Goal: Information Seeking & Learning: Check status

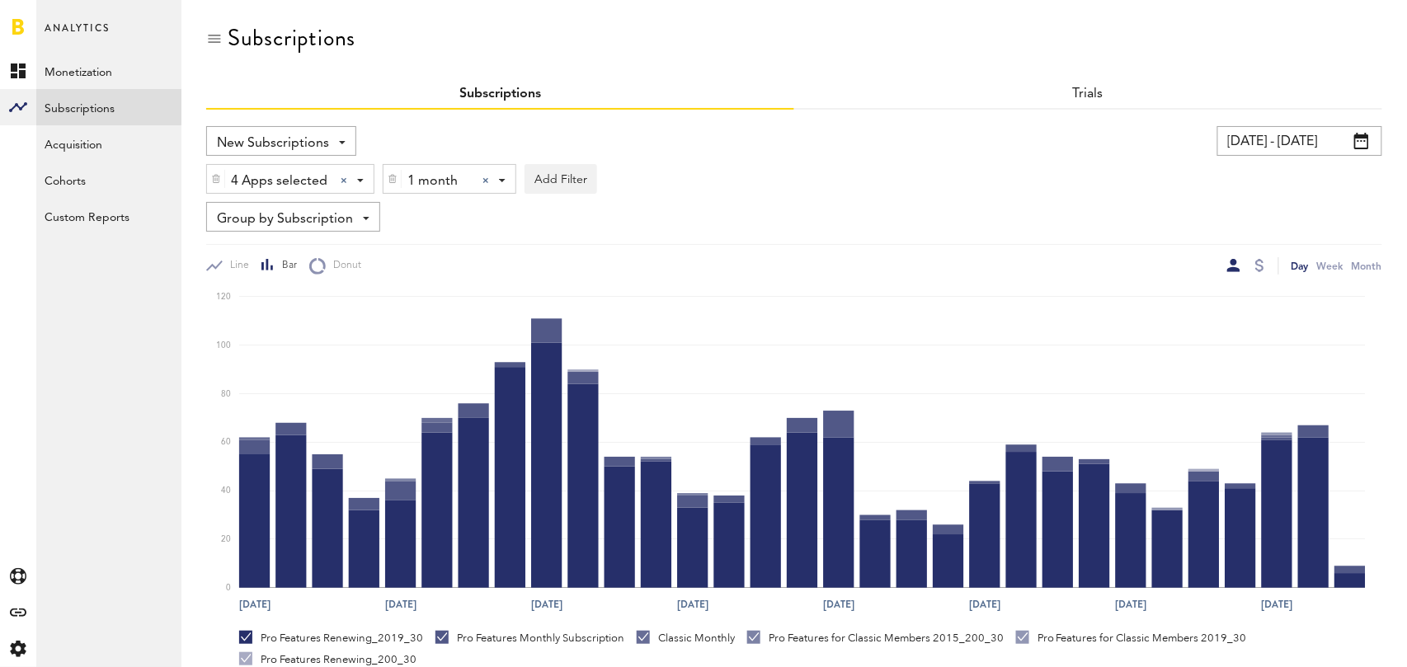
click at [487, 180] on div at bounding box center [485, 180] width 7 height 7
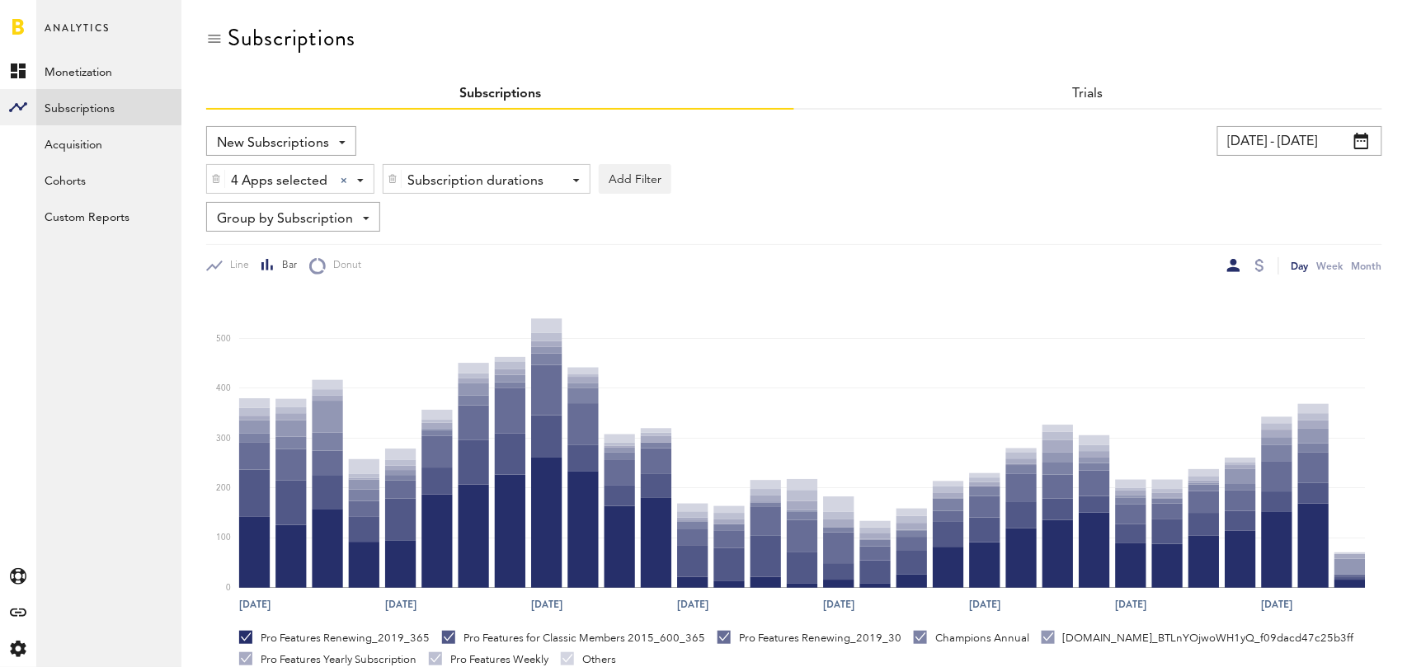
click at [346, 216] on span "Group by Subscription" at bounding box center [285, 219] width 136 height 28
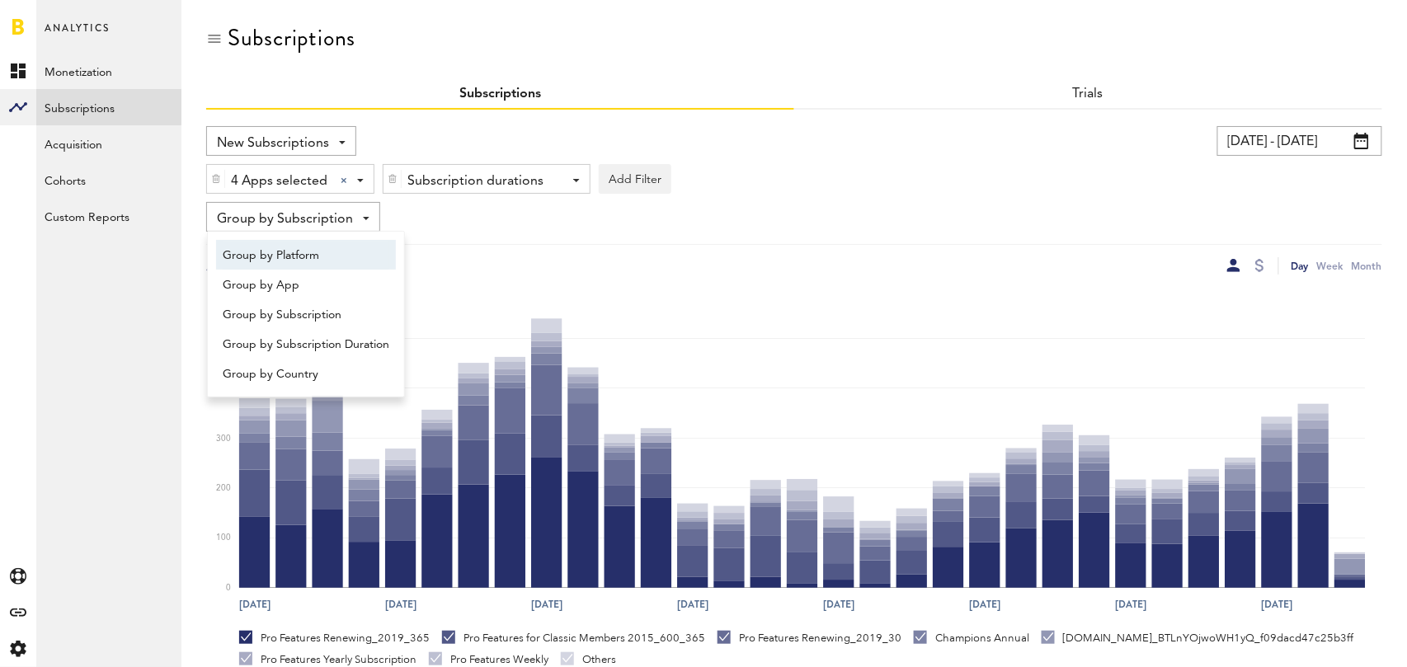
click at [335, 255] on span "Group by Platform" at bounding box center [306, 256] width 167 height 28
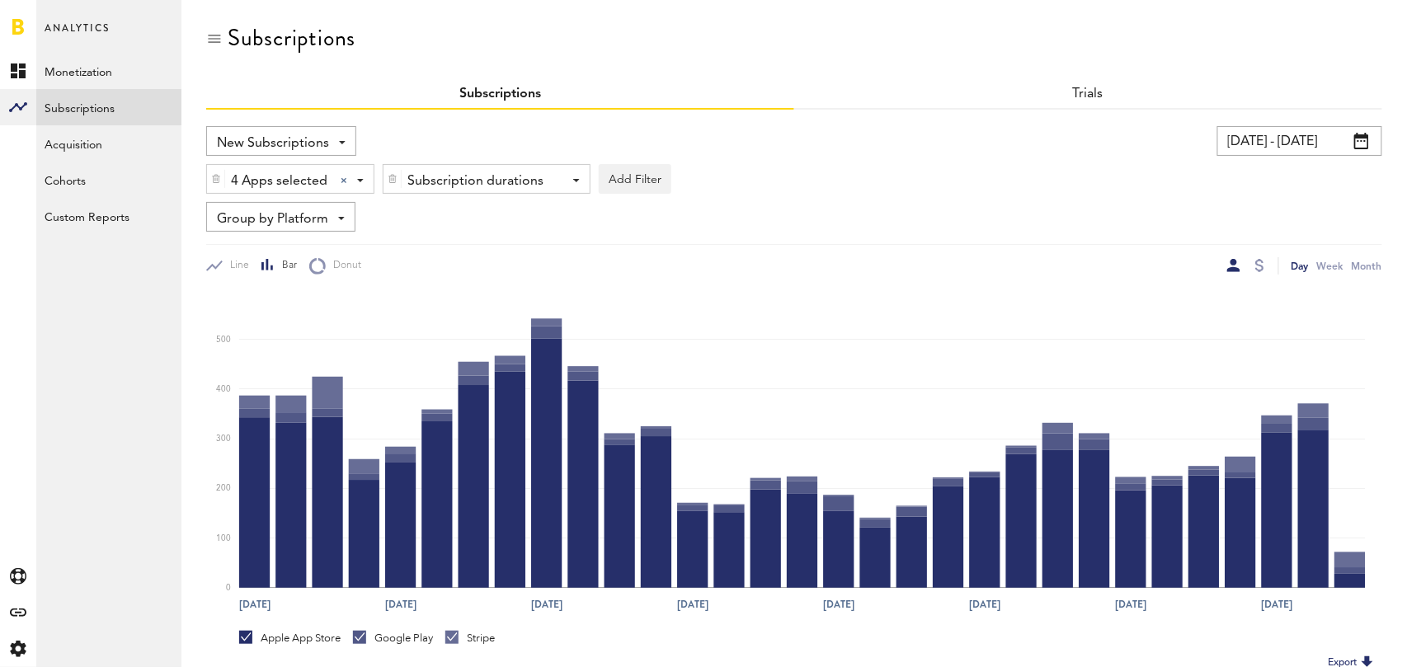
click at [1300, 139] on input "07/18/25 - 08/17/25" at bounding box center [1299, 141] width 165 height 30
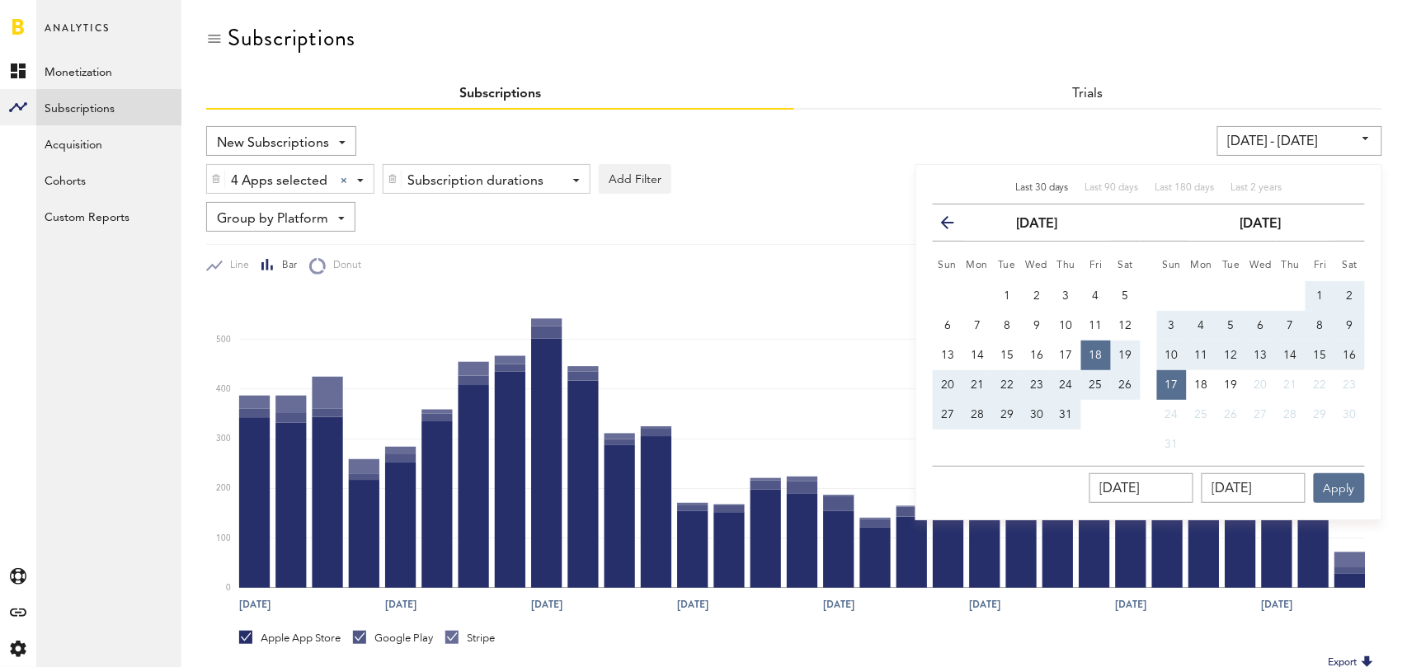
click at [1036, 187] on span "Last 30 days" at bounding box center [1042, 188] width 54 height 10
type input "07/20/25 - 08/19/25"
type input "07/20/2025"
type input "08/19/2025"
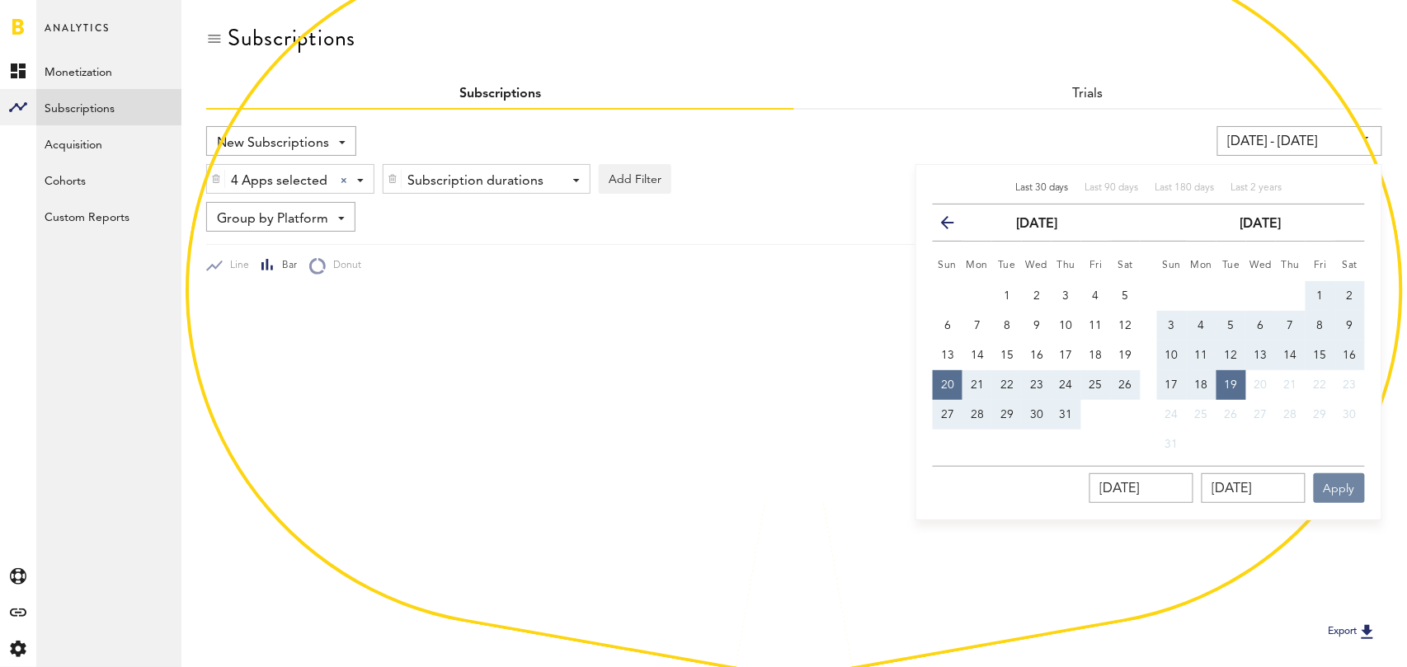
click at [1334, 493] on button "Apply" at bounding box center [1339, 488] width 51 height 30
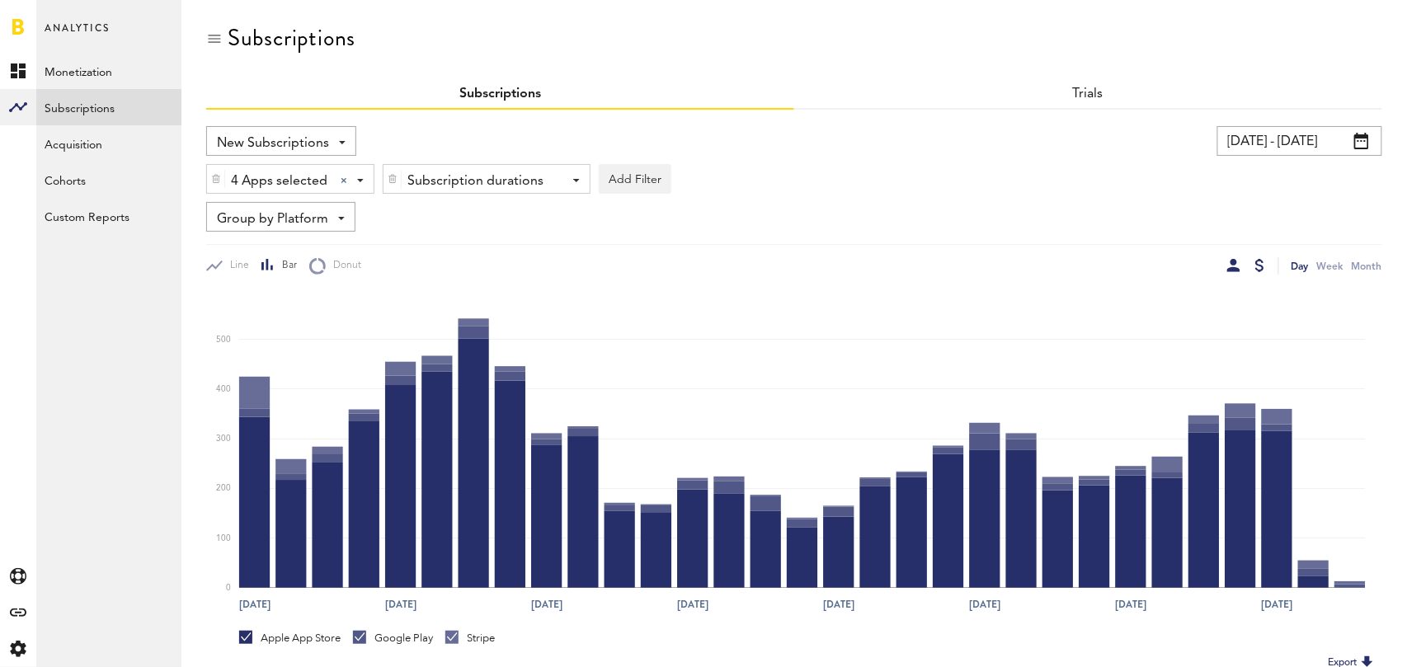
click at [1262, 268] on div at bounding box center [1259, 265] width 9 height 13
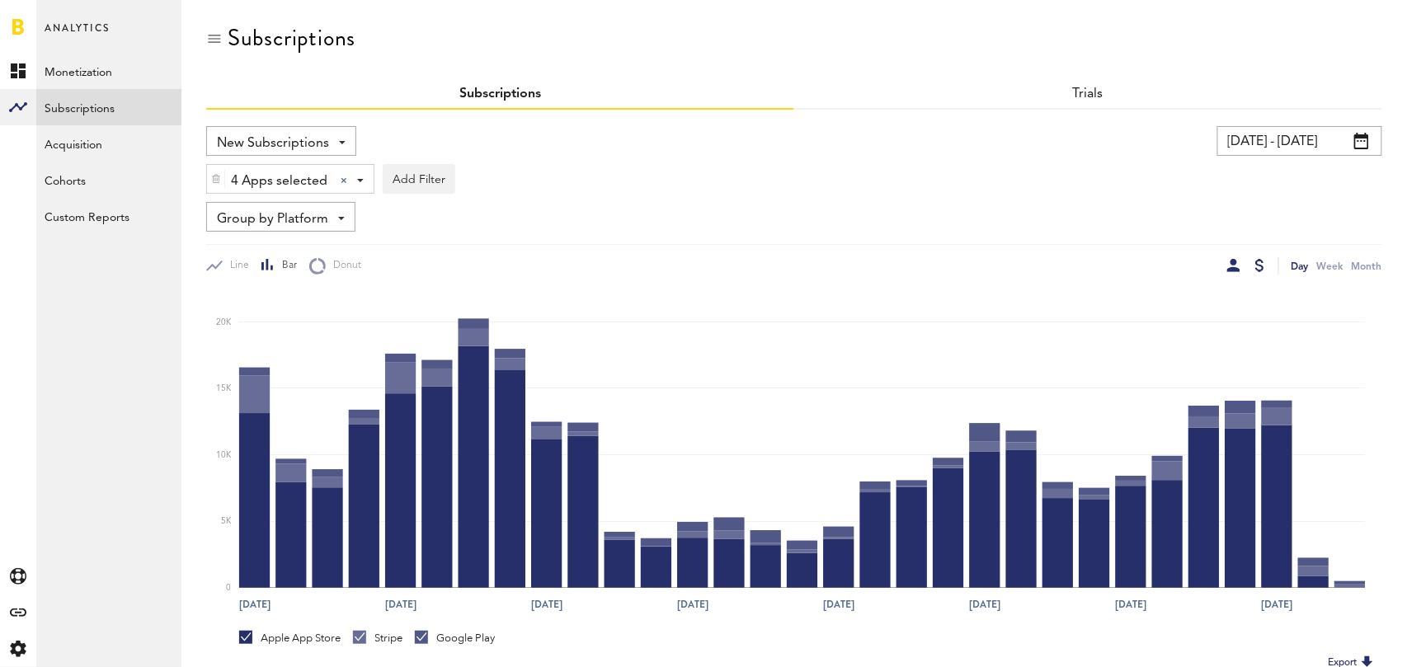
click at [1235, 265] on div at bounding box center [1233, 265] width 13 height 13
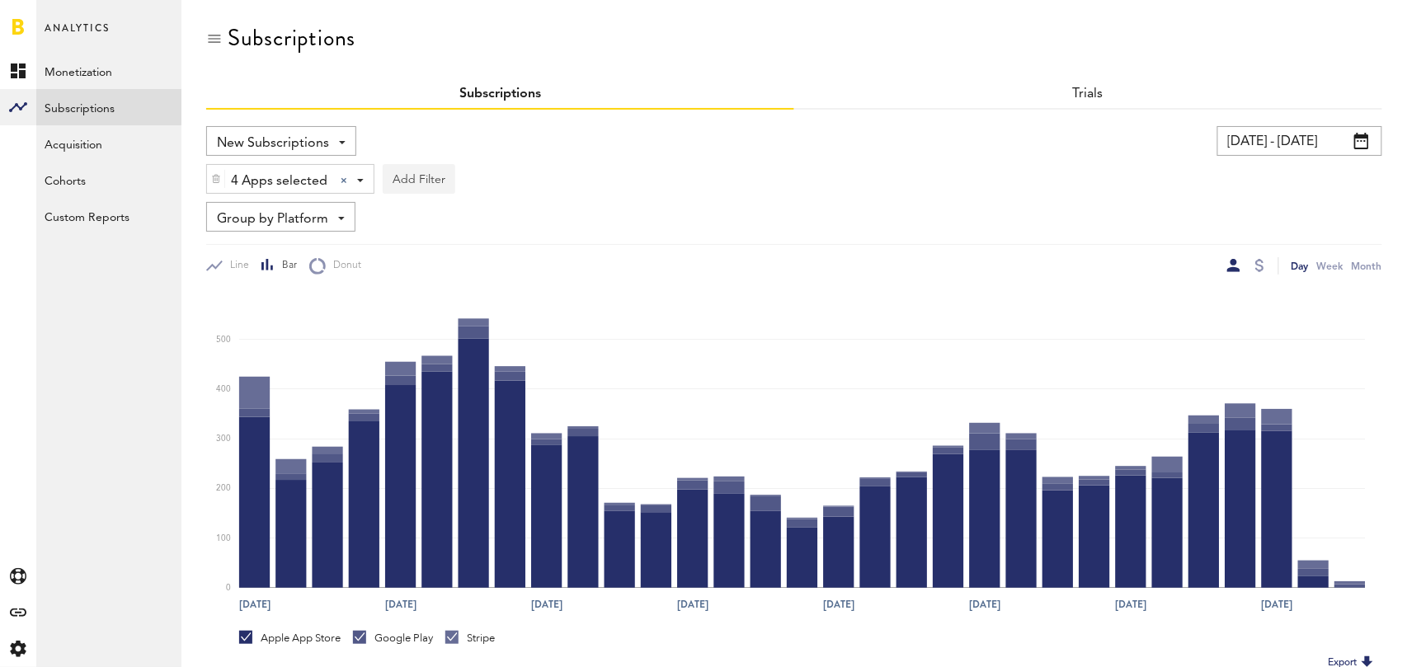
click at [403, 185] on button "Add Filter" at bounding box center [419, 179] width 73 height 30
click at [463, 300] on li "Subscription durations" at bounding box center [459, 311] width 134 height 30
click at [501, 168] on div "Subscription durations" at bounding box center [480, 181] width 146 height 28
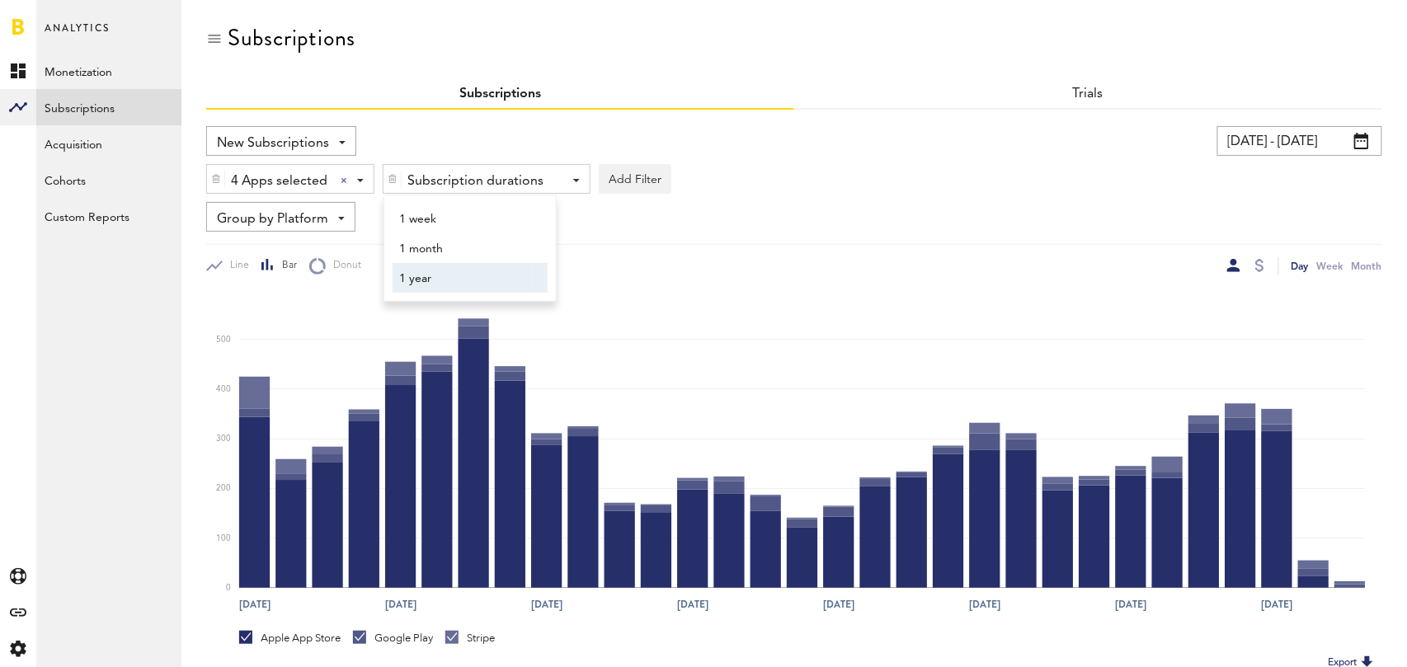
click at [476, 273] on span "1 year" at bounding box center [462, 279] width 126 height 28
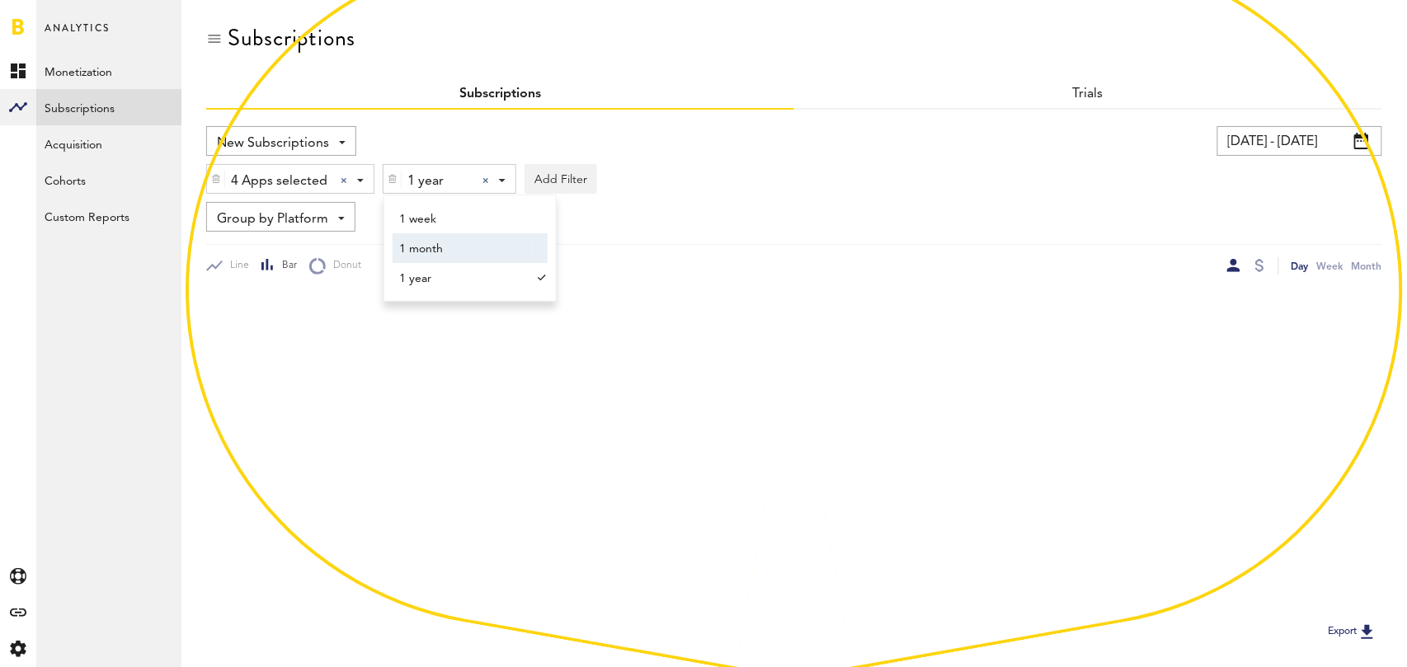
click at [308, 222] on span "Group by Platform" at bounding box center [272, 219] width 111 height 28
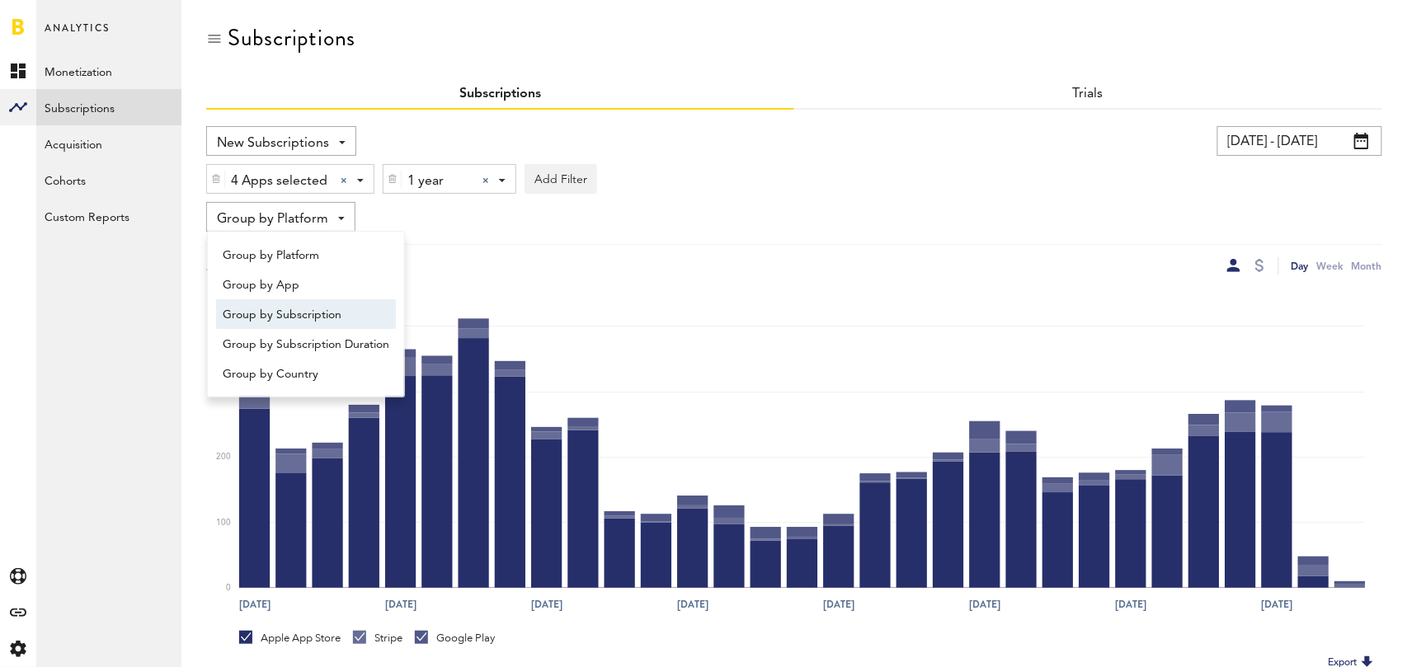
click at [323, 314] on span "Group by Subscription" at bounding box center [306, 315] width 167 height 28
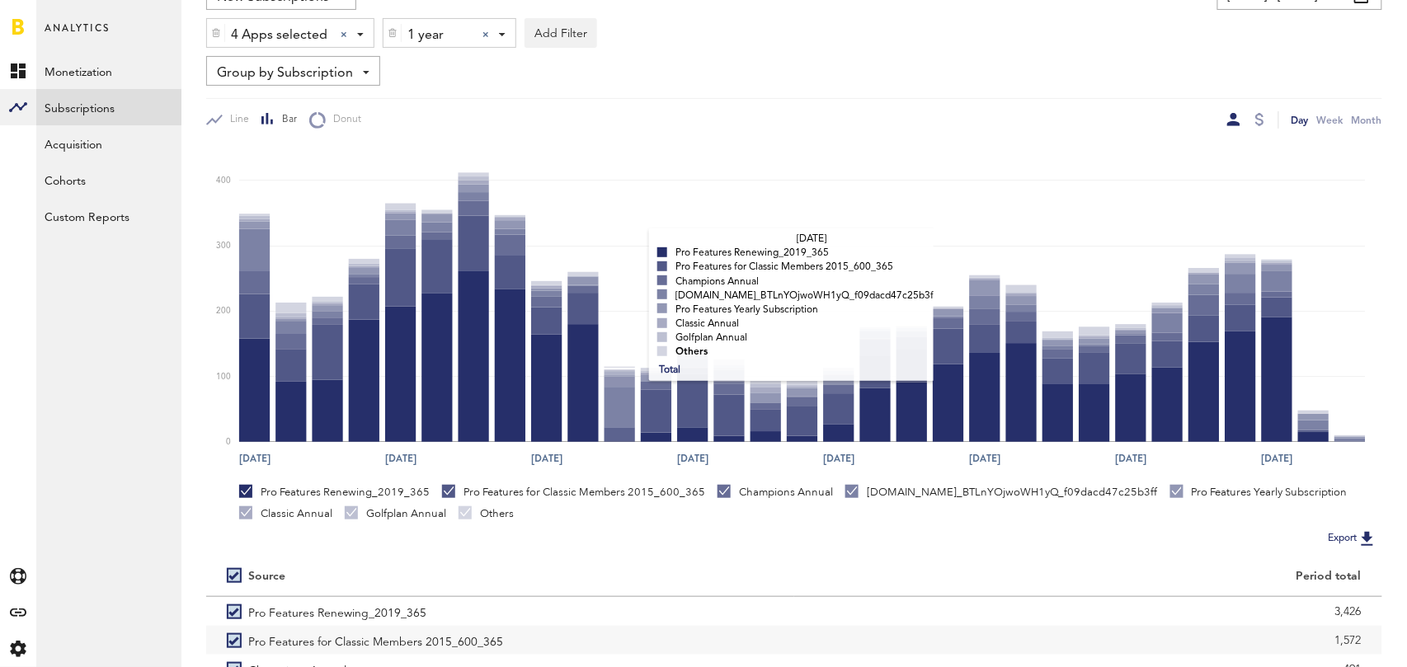
scroll to position [311, 0]
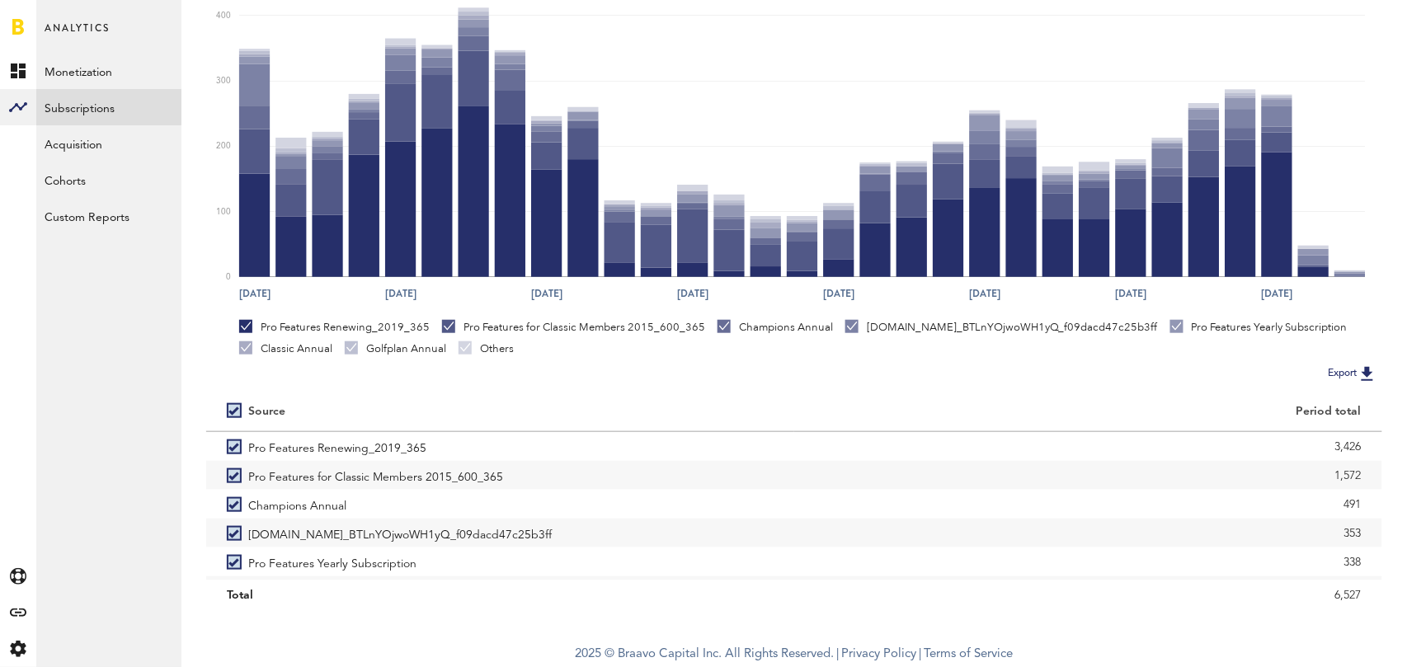
click at [234, 411] on label at bounding box center [237, 411] width 21 height 0
checkbox input "false"
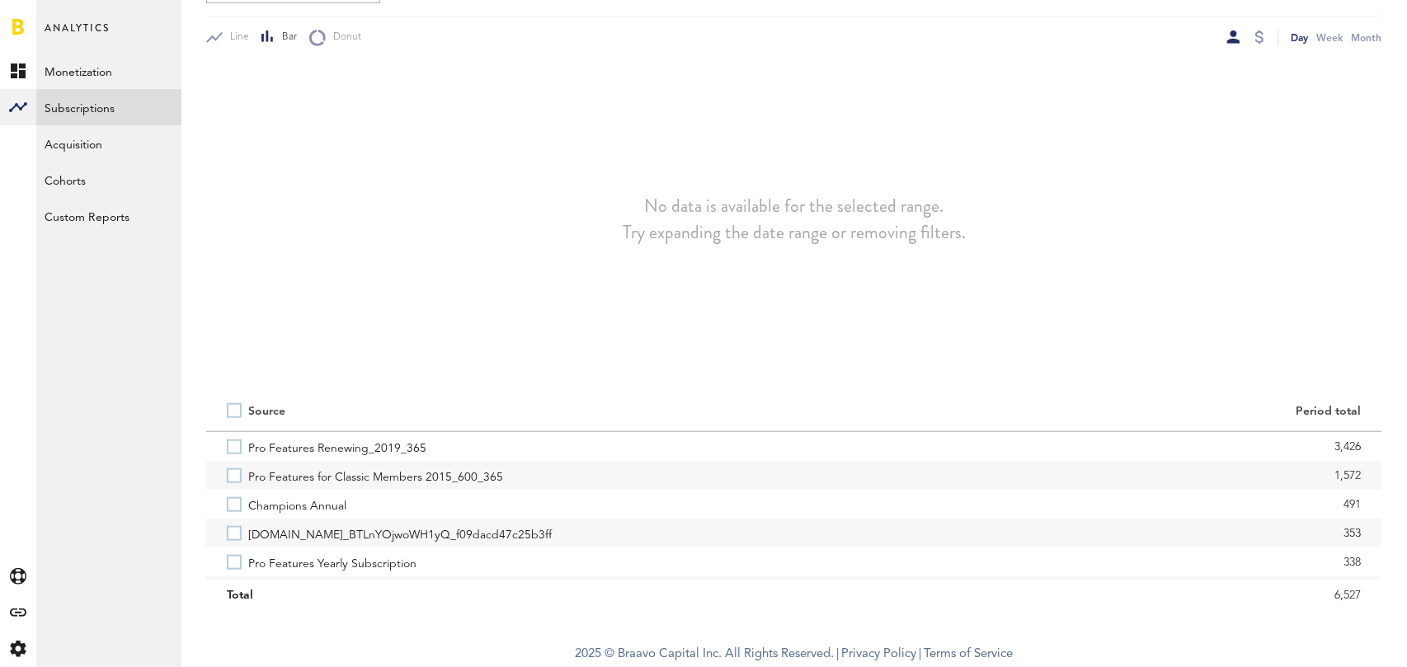
scroll to position [228, 0]
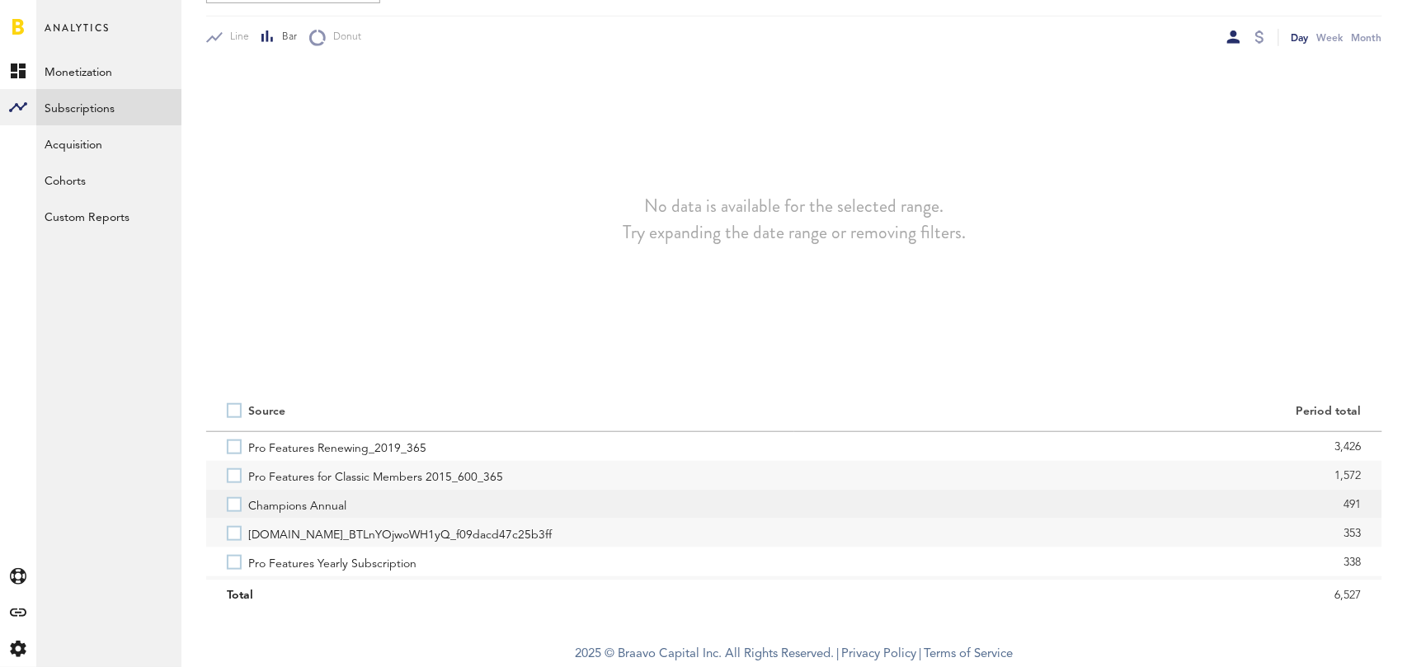
click at [233, 499] on label "Champions Annual" at bounding box center [500, 504] width 547 height 29
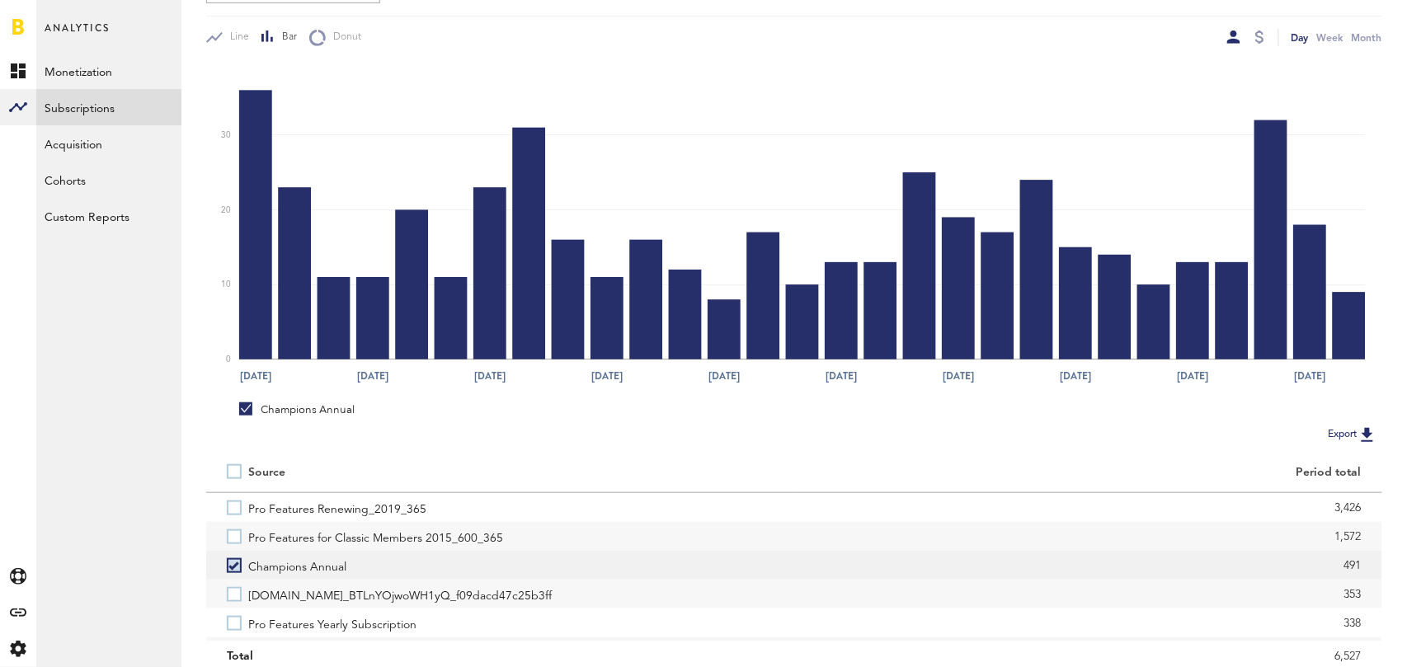
click at [232, 569] on label "Champions Annual" at bounding box center [500, 565] width 547 height 29
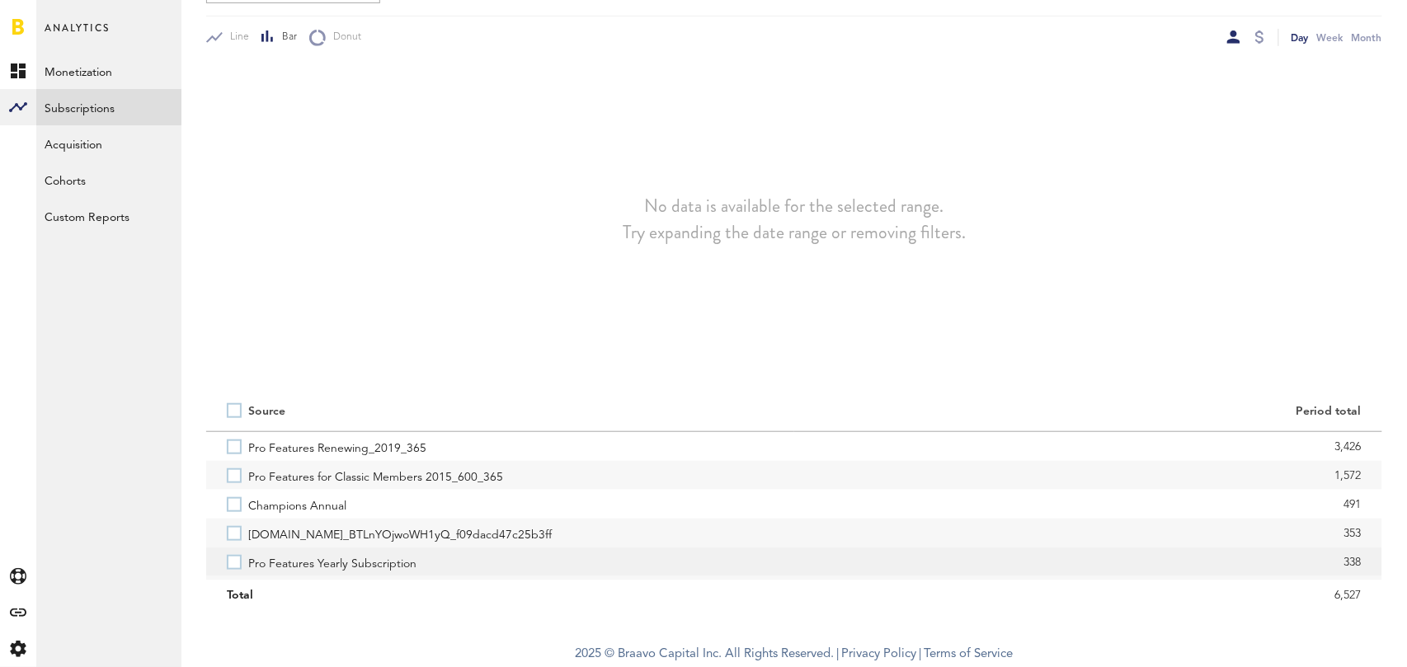
click at [235, 565] on label "Pro Features Yearly Subscription" at bounding box center [500, 562] width 547 height 29
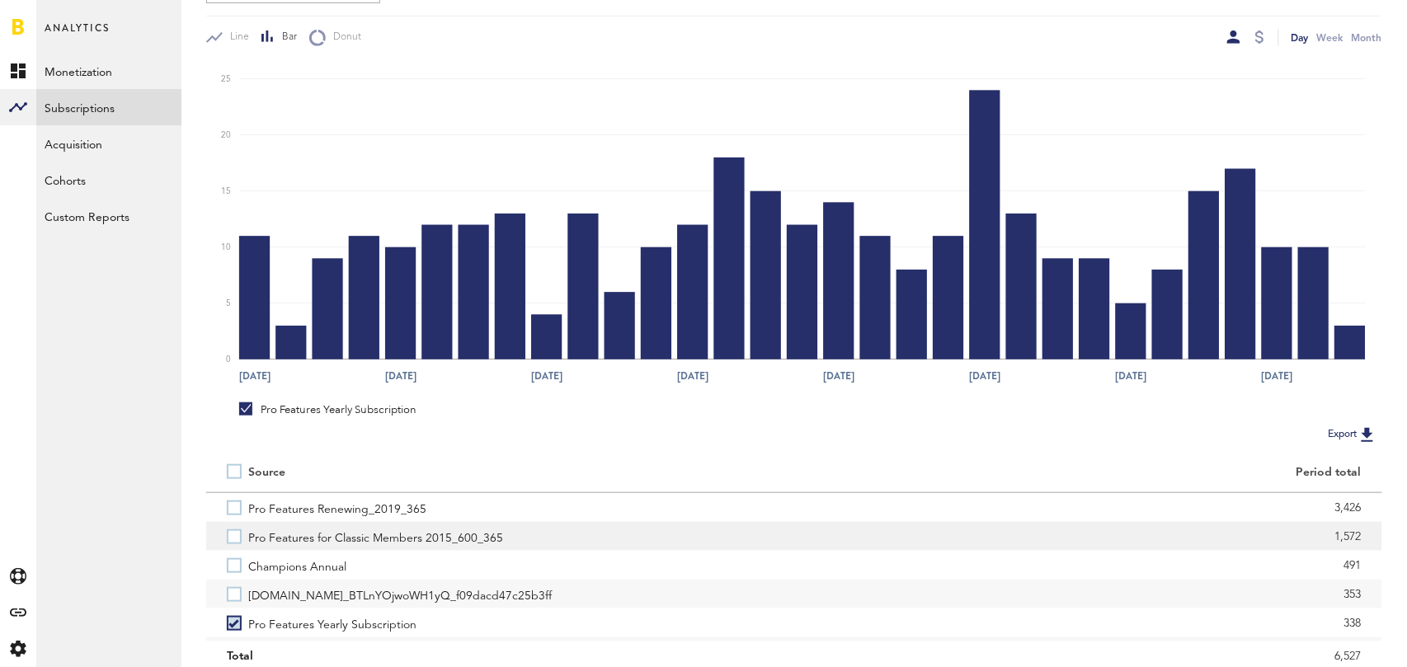
click at [232, 533] on label "Pro Features for Classic Members 2015_600_365" at bounding box center [500, 536] width 547 height 29
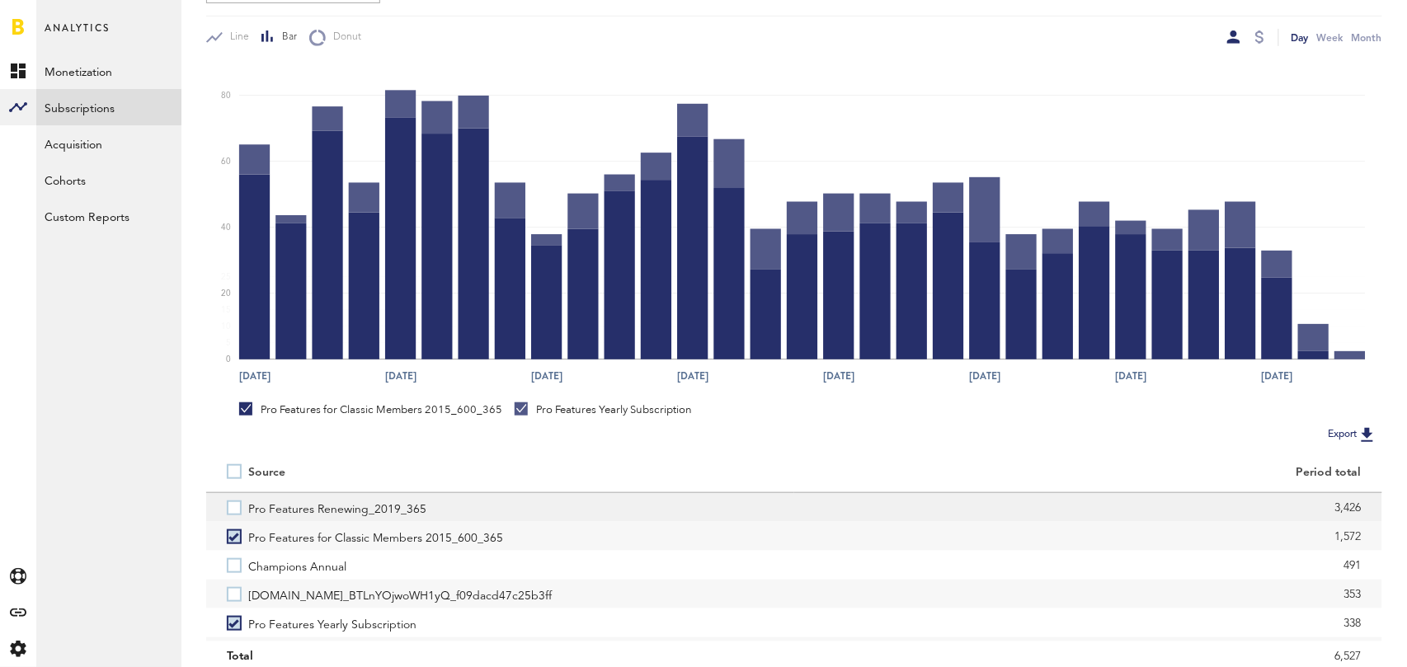
click at [233, 501] on label "Pro Features Renewing_2019_365" at bounding box center [500, 507] width 547 height 29
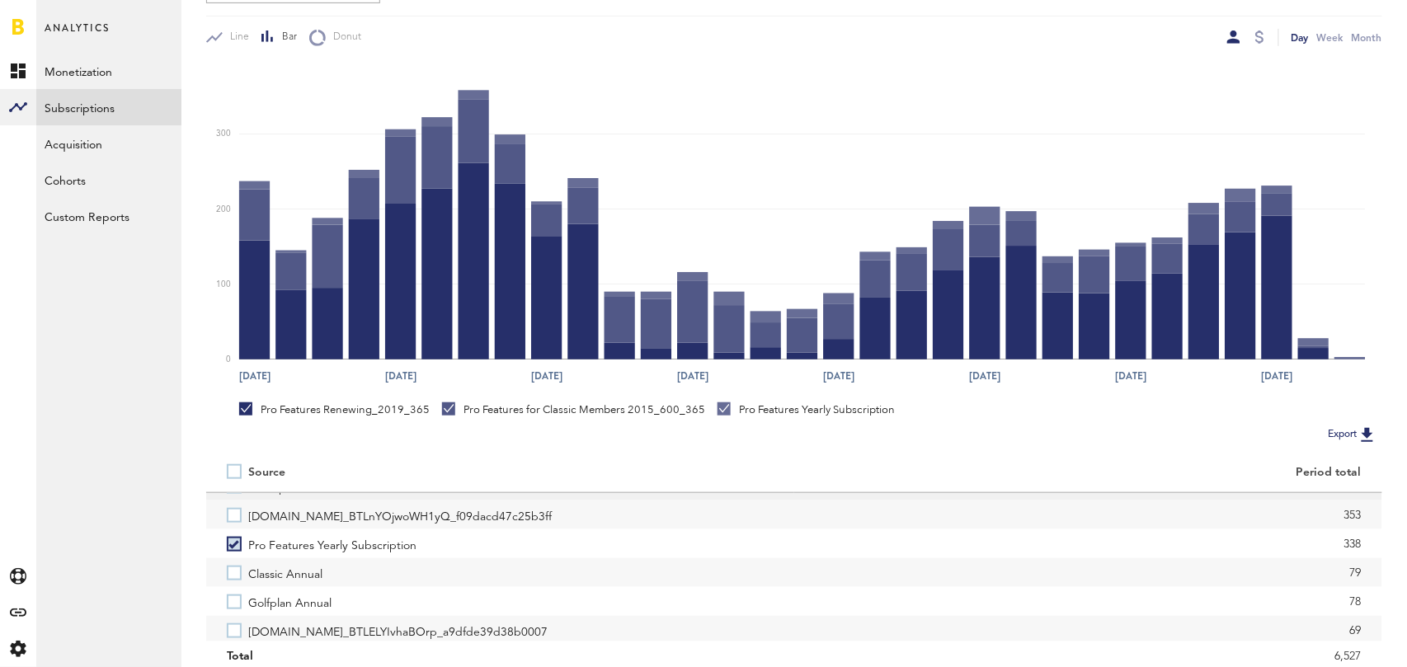
scroll to position [87, 0]
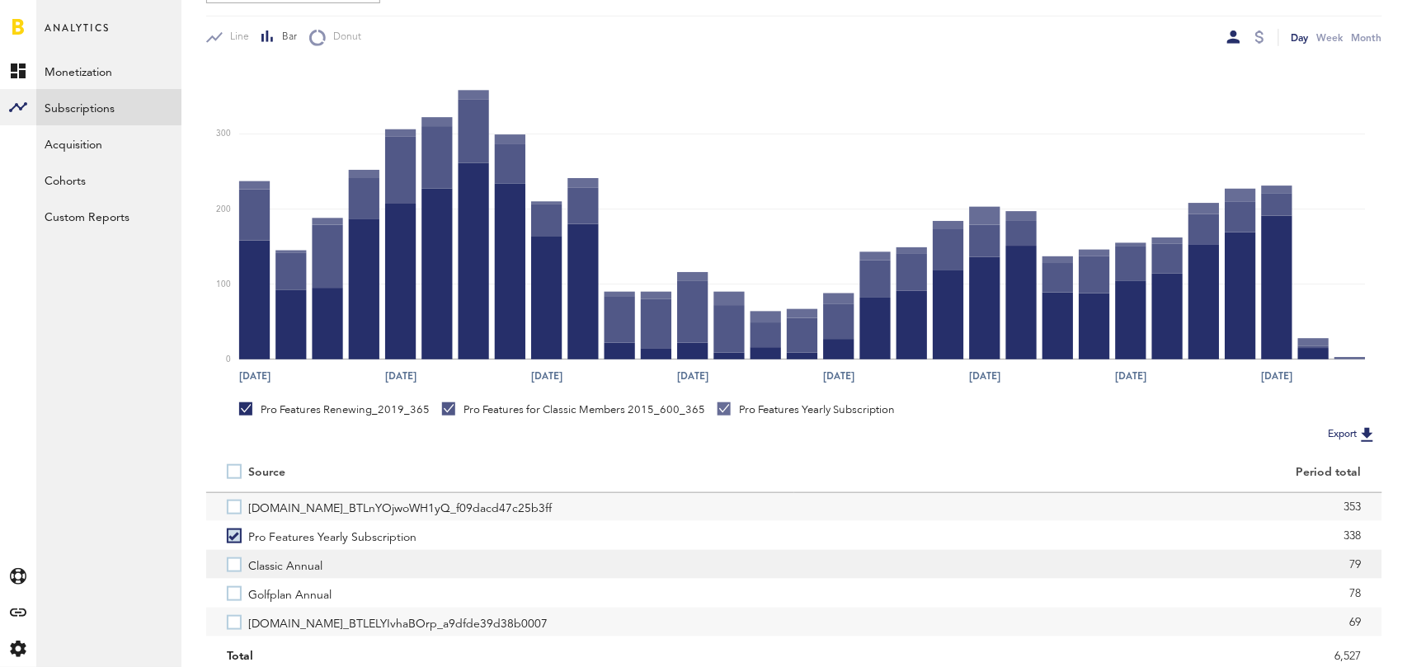
click at [237, 568] on label "Classic Annual" at bounding box center [500, 564] width 547 height 29
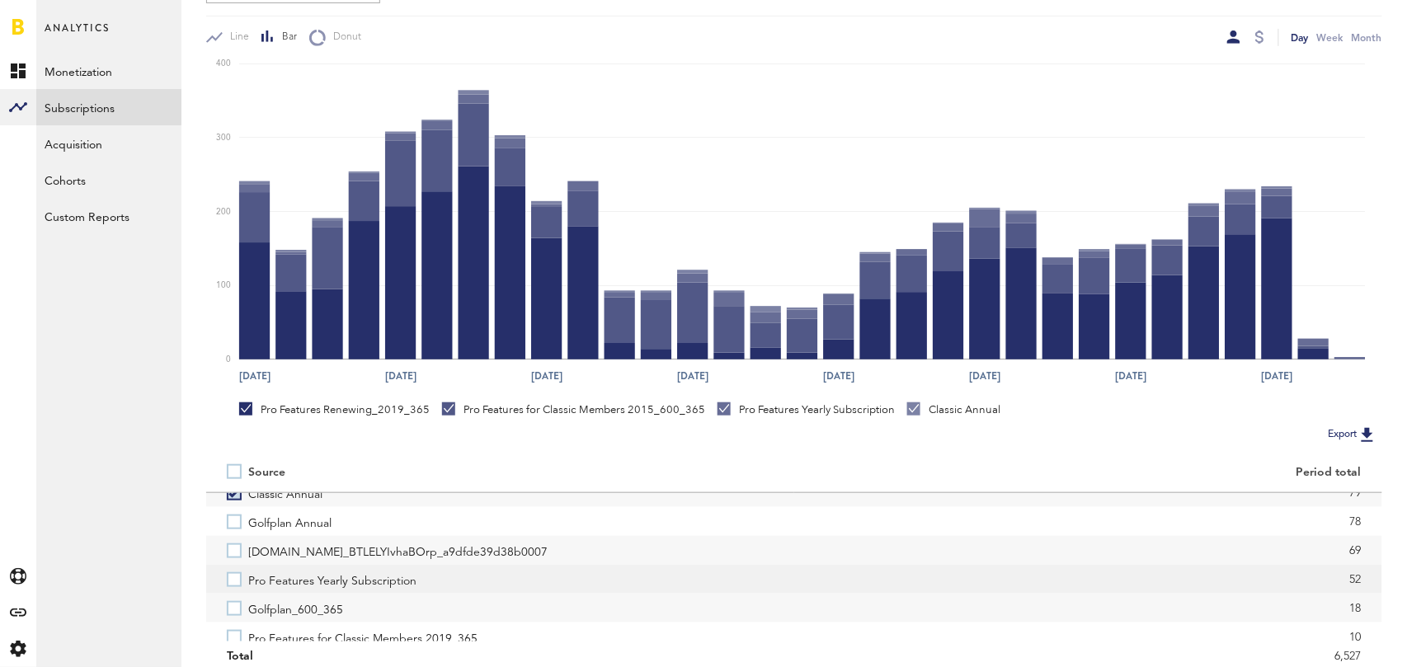
click at [233, 581] on label "Pro Features Yearly Subscription" at bounding box center [500, 579] width 547 height 29
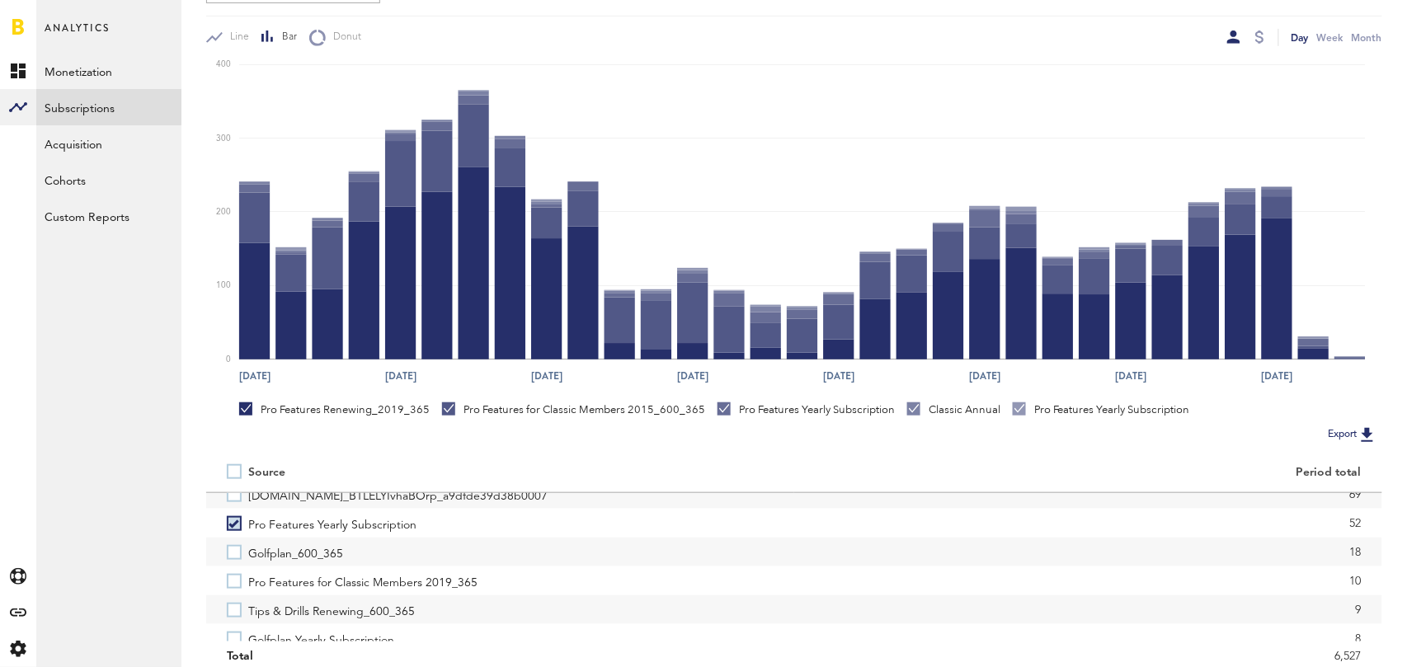
click at [233, 581] on label "Pro Features for Classic Members 2019_365" at bounding box center [500, 581] width 547 height 29
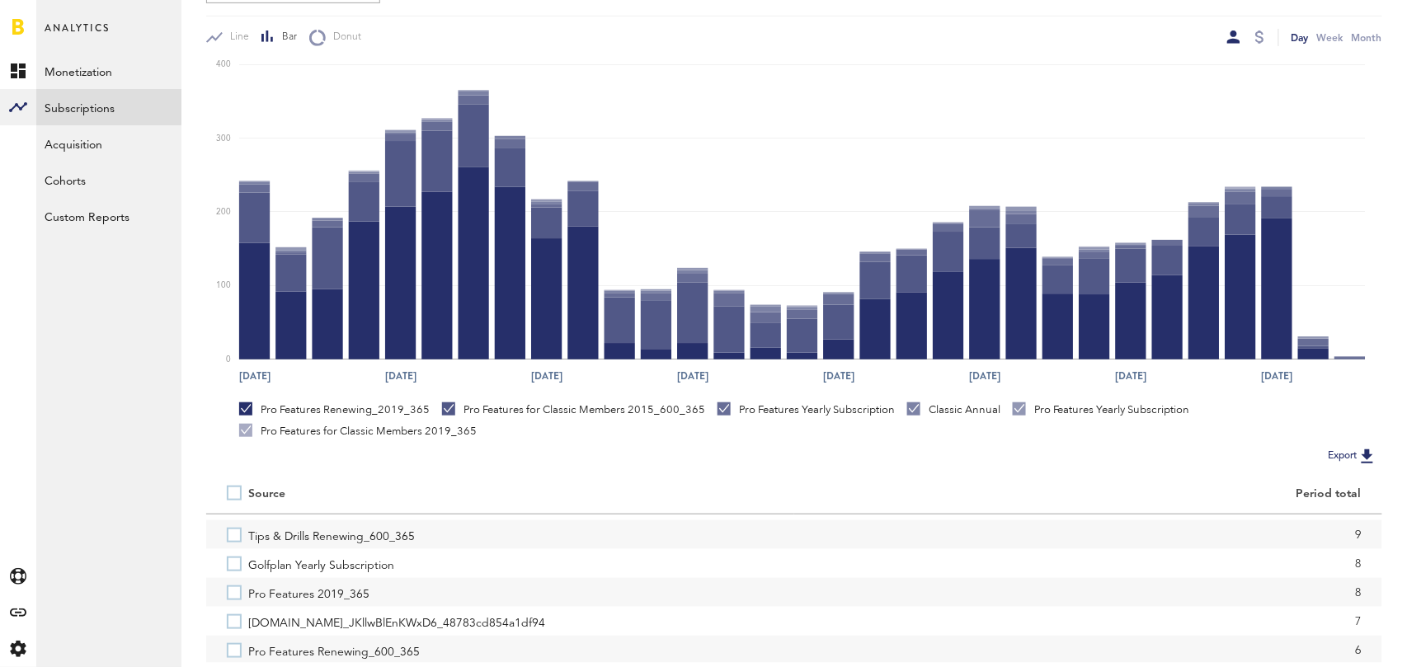
scroll to position [318, 0]
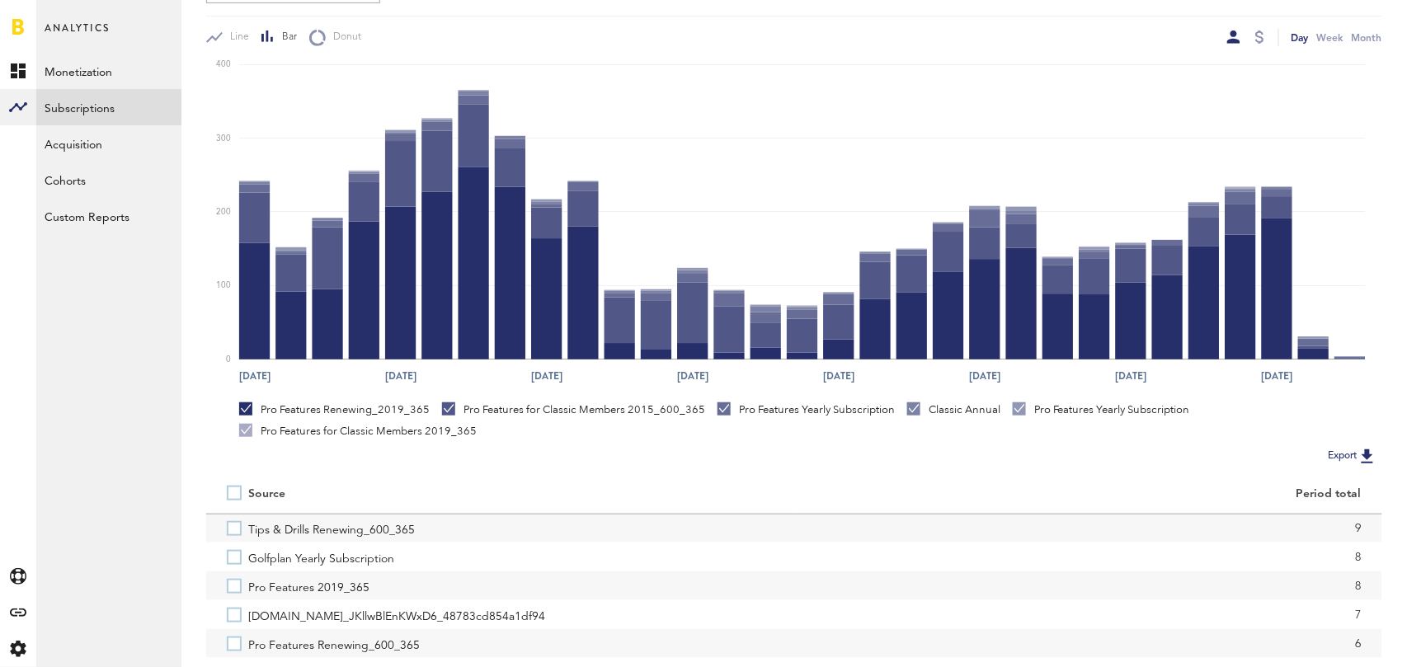
click at [233, 581] on label "Pro Features 2019_365" at bounding box center [500, 586] width 547 height 29
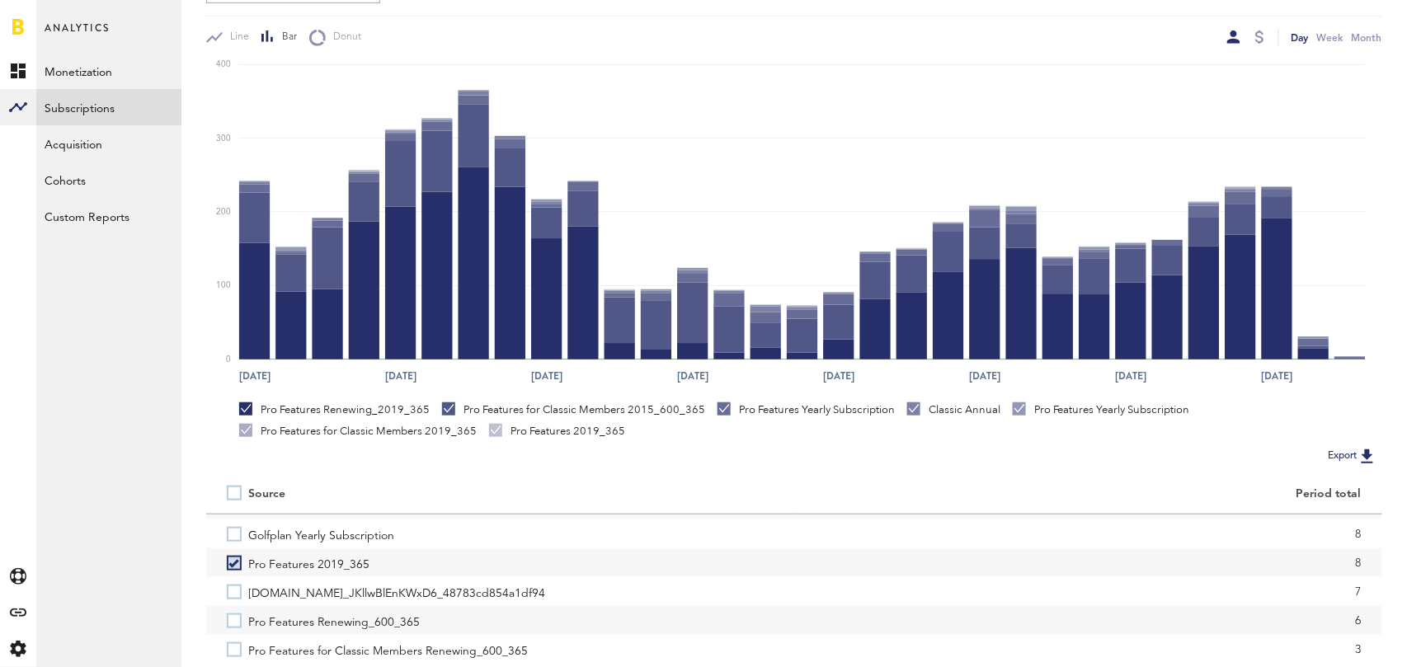
scroll to position [344, 0]
click at [229, 614] on label "Pro Features Renewing_600_365" at bounding box center [500, 618] width 547 height 29
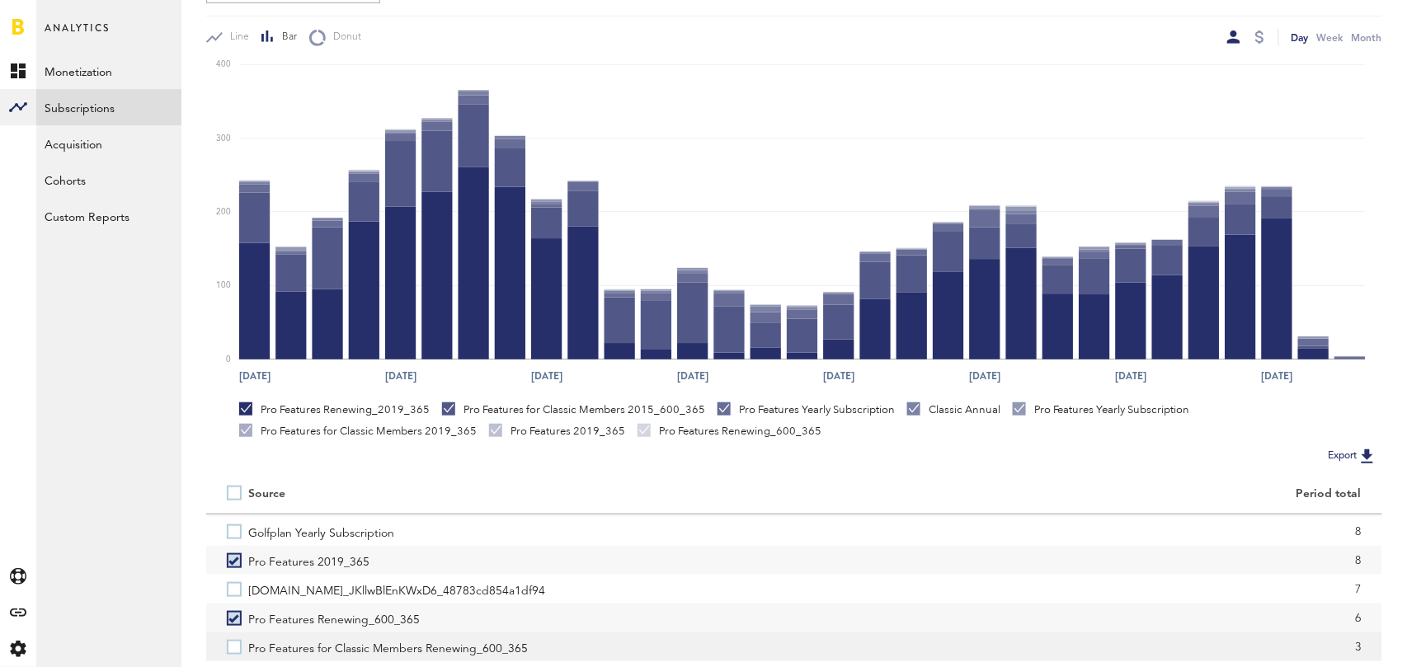
click at [231, 654] on label "Pro Features for Classic Members Renewing_600_365" at bounding box center [500, 647] width 547 height 29
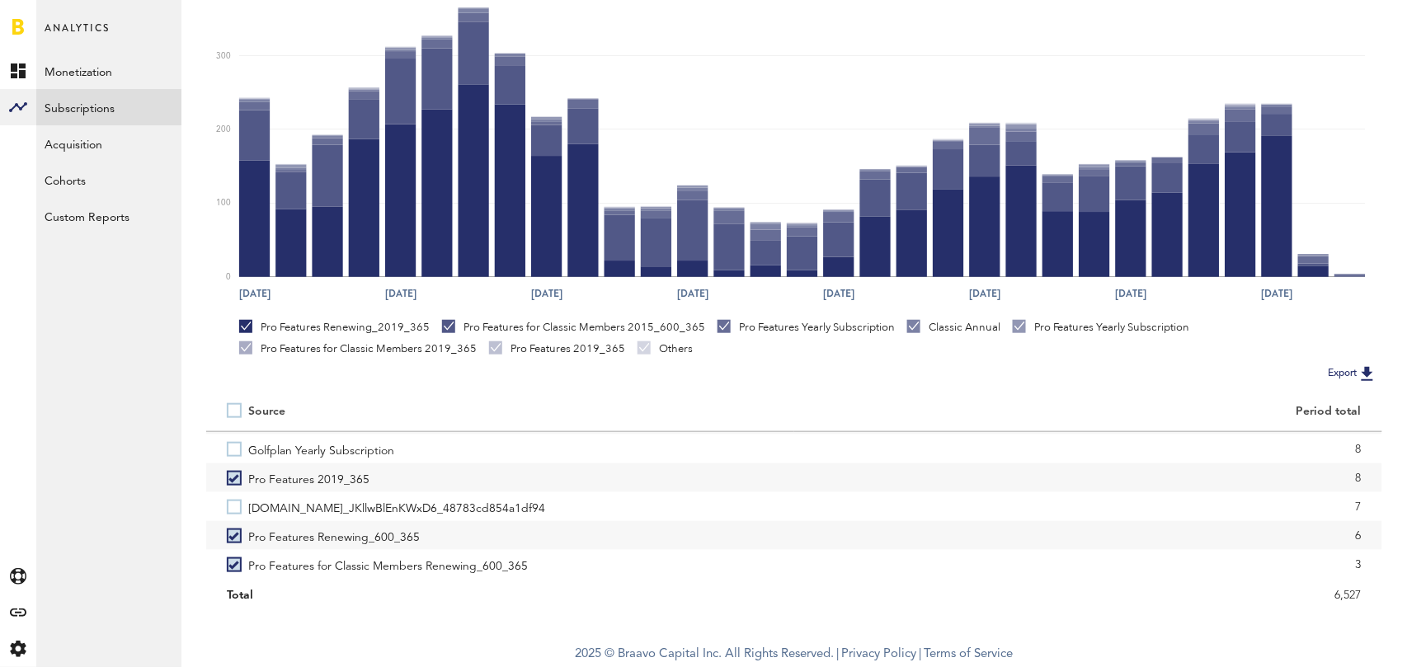
scroll to position [0, 0]
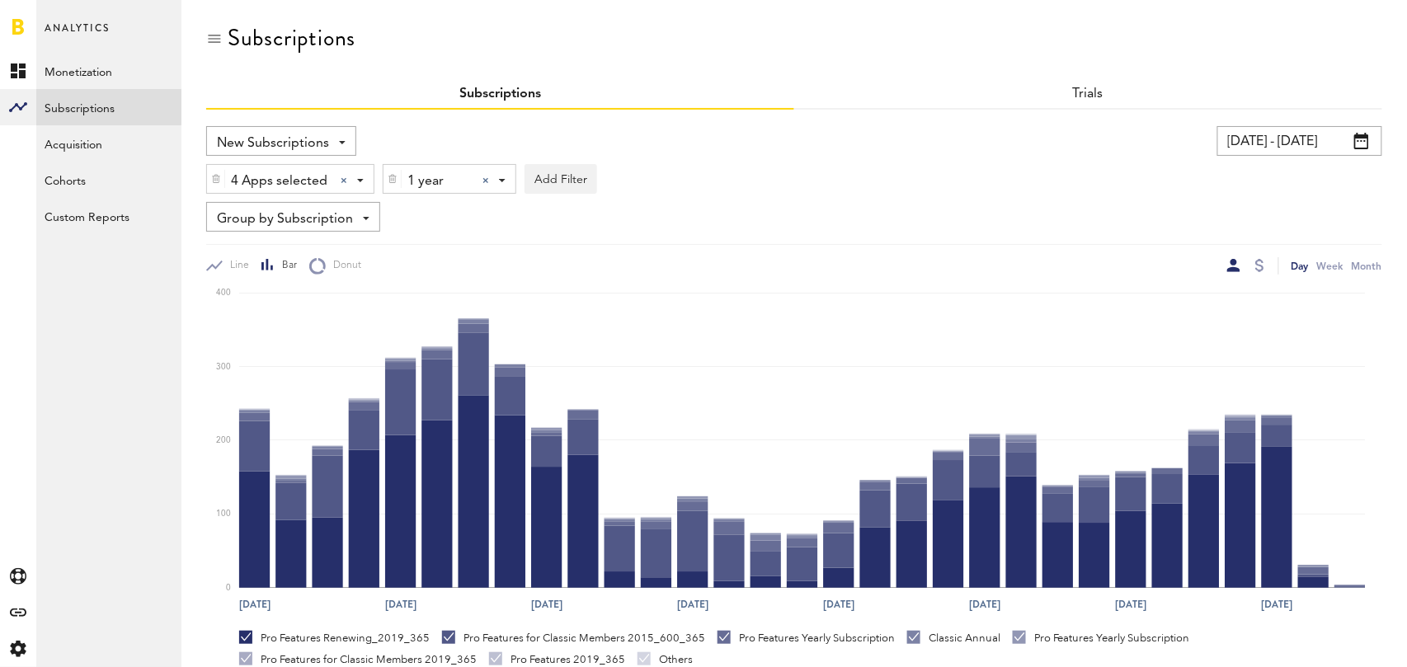
click at [484, 178] on div at bounding box center [485, 180] width 7 height 7
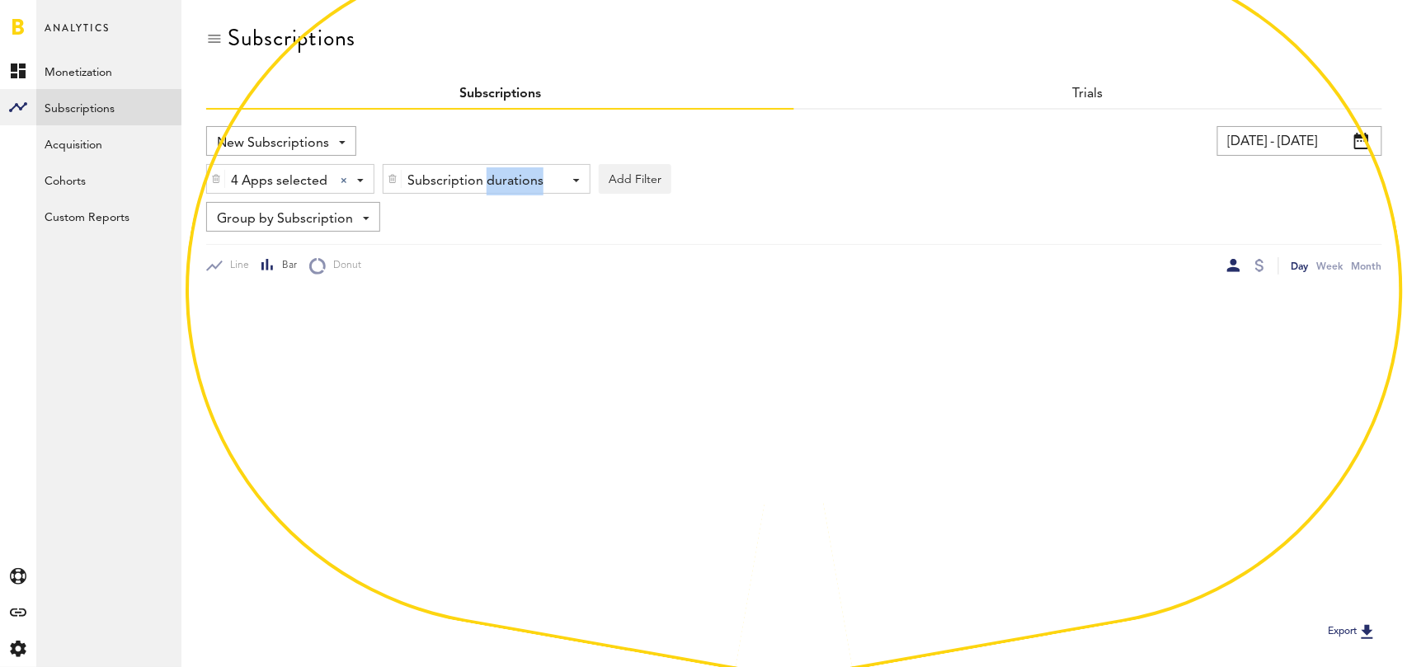
click at [484, 178] on div "Subscription durations" at bounding box center [480, 181] width 146 height 28
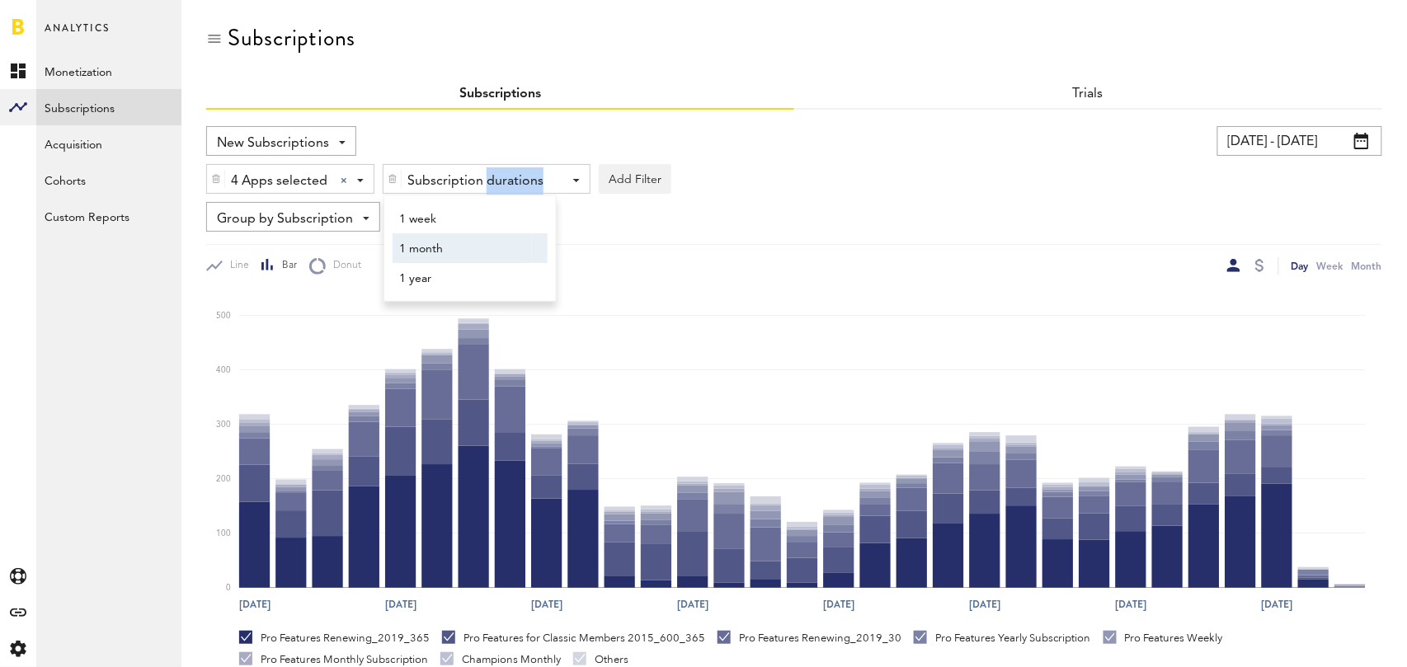
click at [476, 247] on span "1 month" at bounding box center [462, 249] width 126 height 28
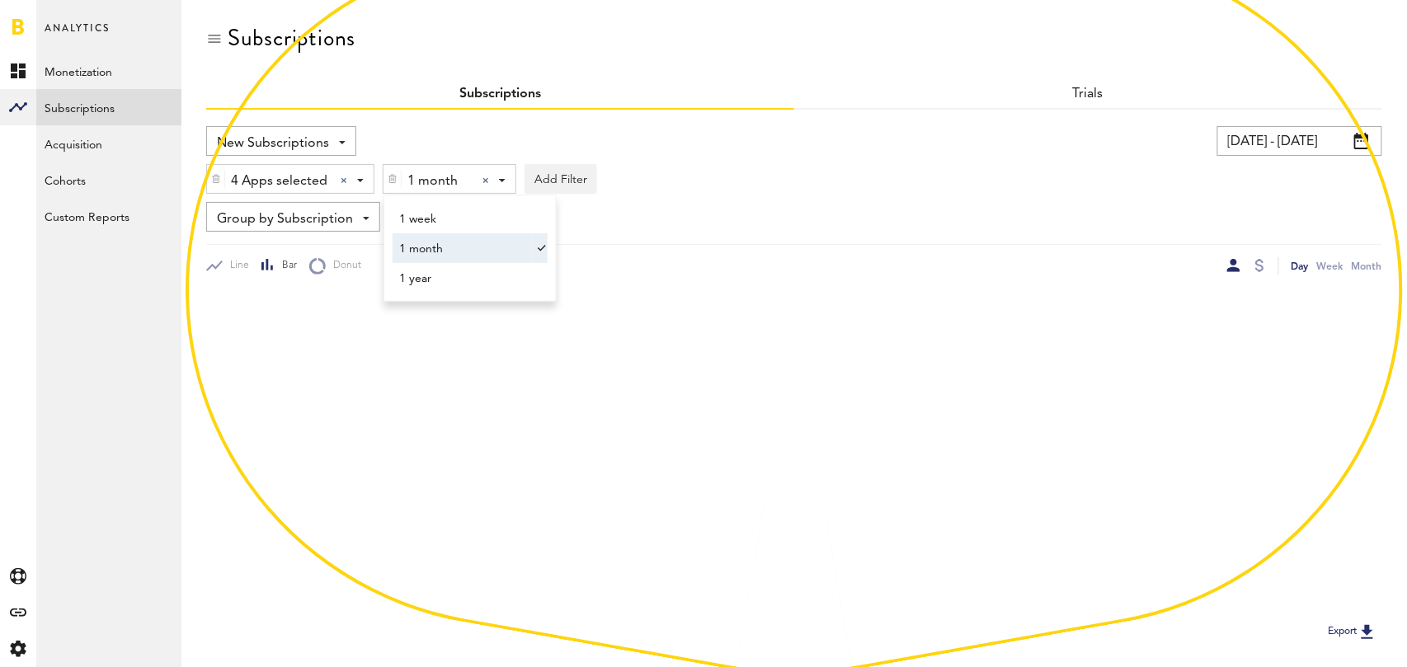
click at [868, 236] on div "New Subscriptions Revenue MRR Actives Trial Status Billing Retries New Subscrip…" at bounding box center [794, 200] width 1176 height 148
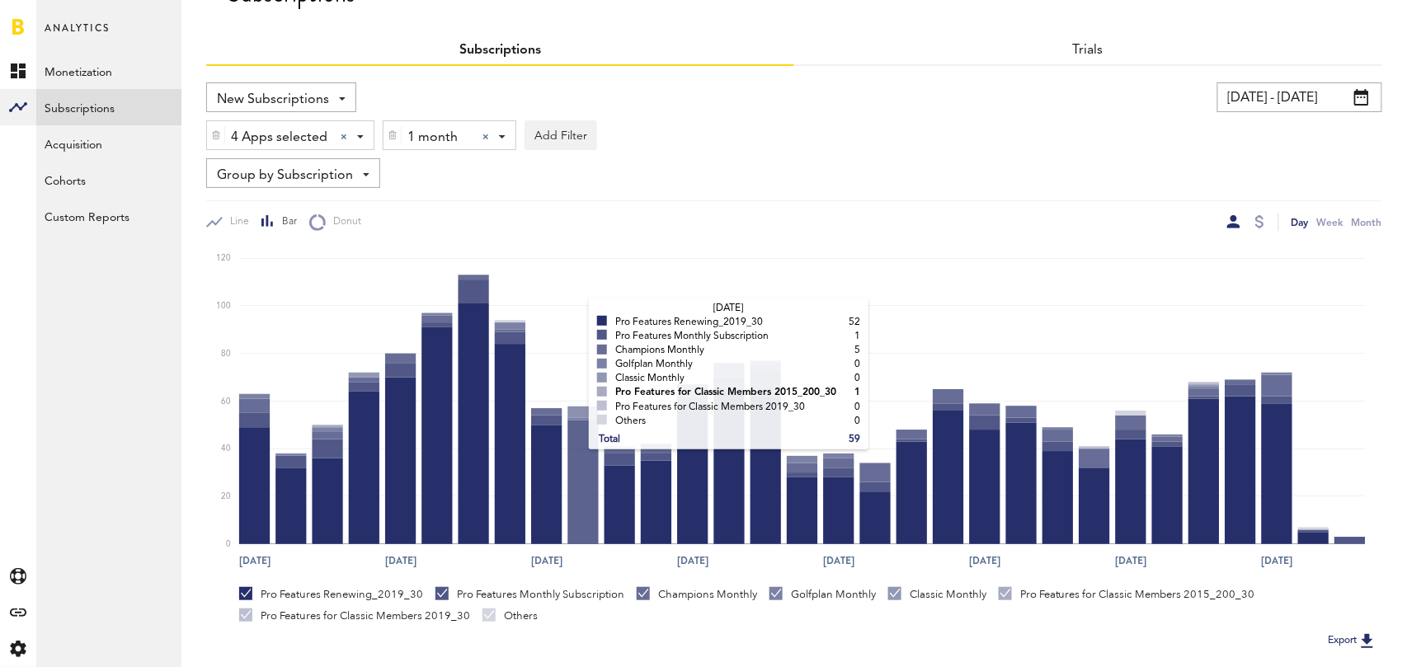
scroll to position [311, 0]
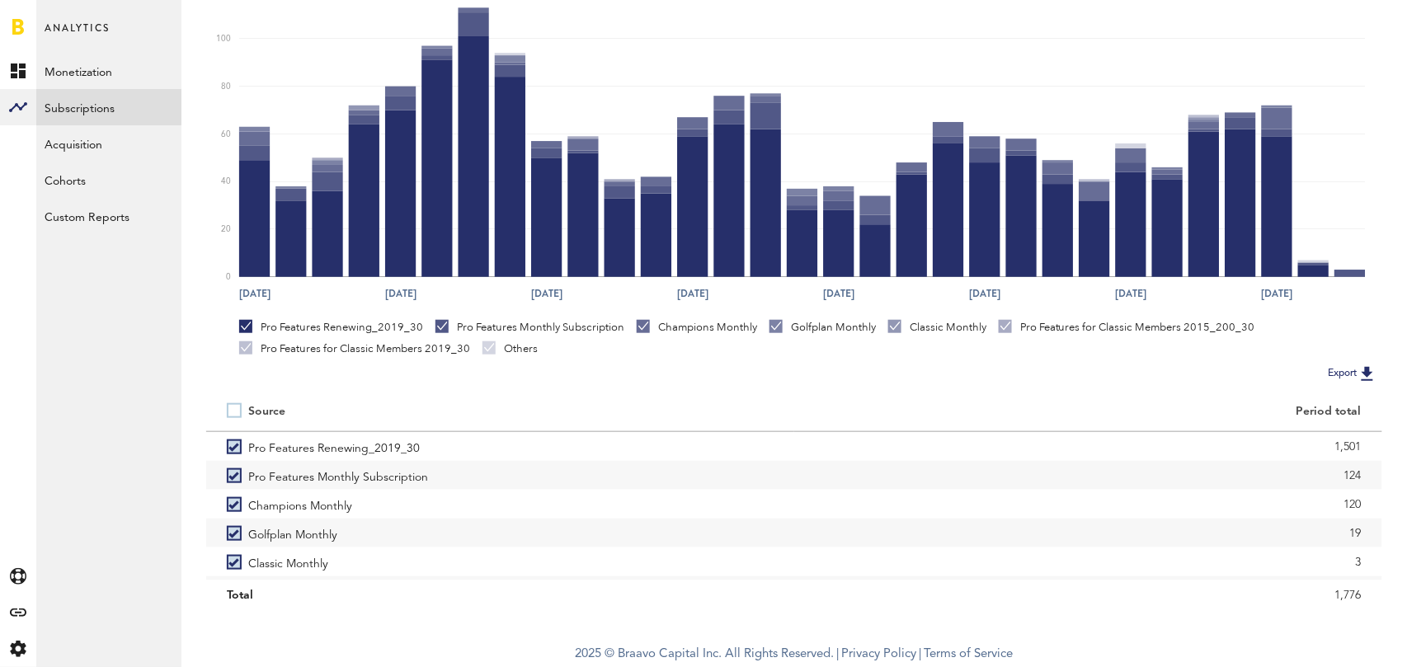
click at [229, 411] on label at bounding box center [237, 411] width 21 height 0
checkbox input "false"
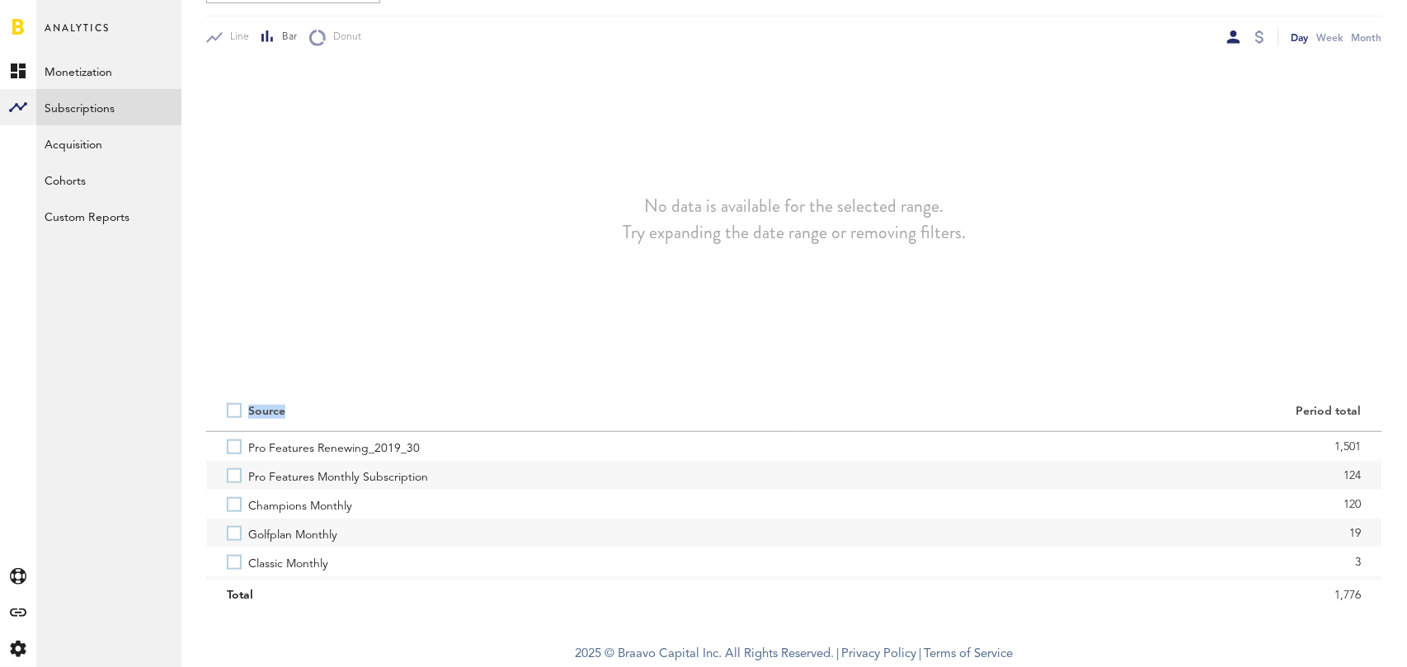
scroll to position [228, 0]
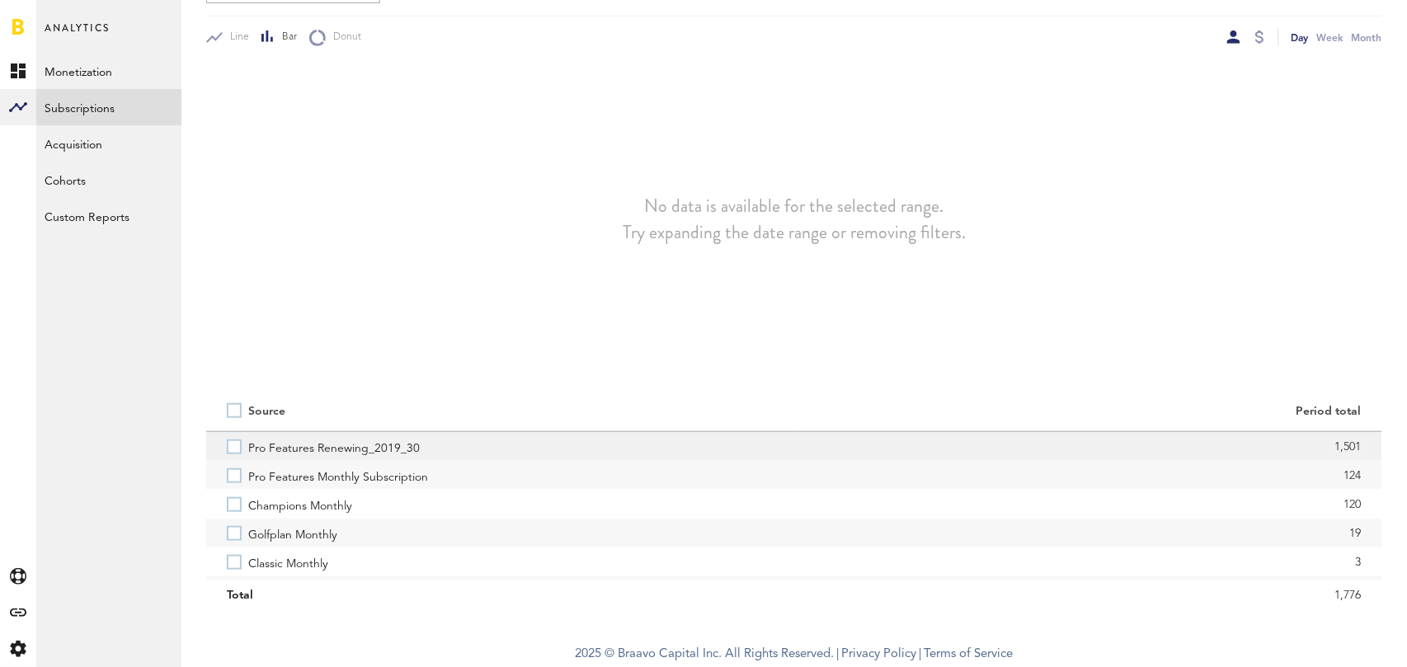
click at [233, 445] on label "Pro Features Renewing_2019_30" at bounding box center [500, 446] width 547 height 29
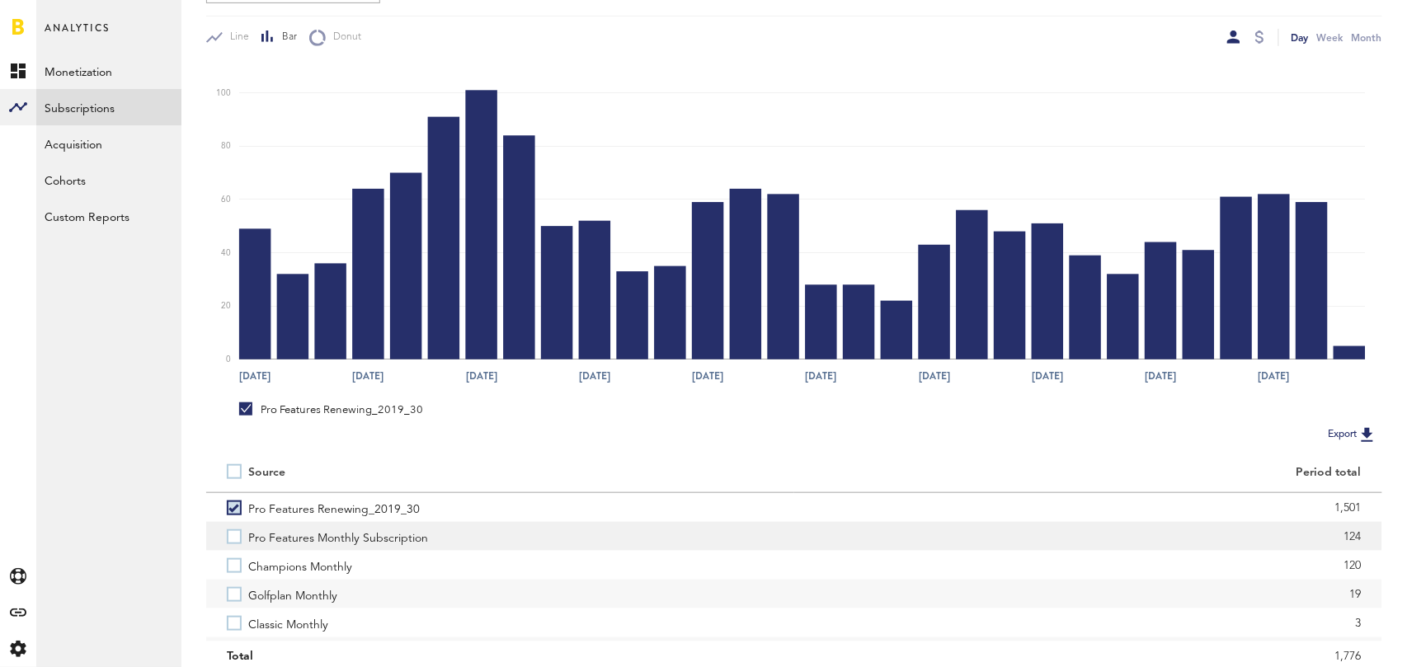
click at [233, 534] on label "Pro Features Monthly Subscription" at bounding box center [500, 536] width 547 height 29
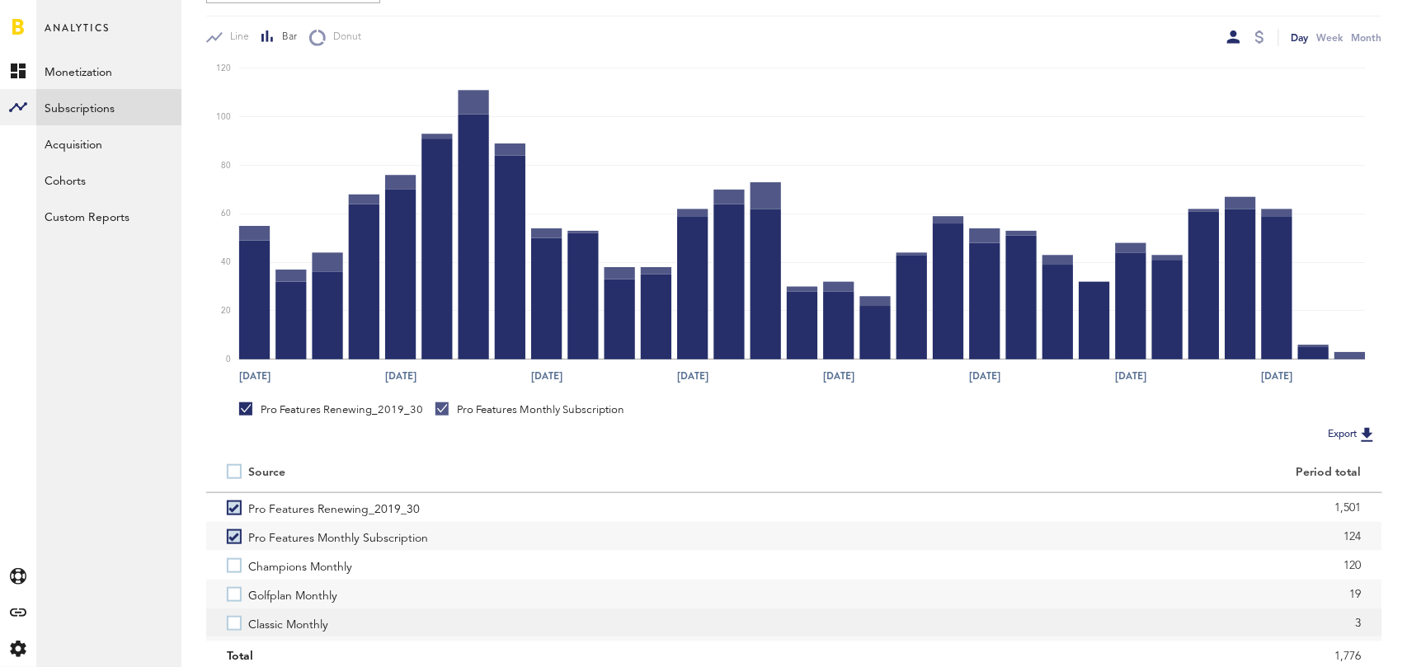
click at [230, 620] on label "Classic Monthly" at bounding box center [500, 623] width 547 height 29
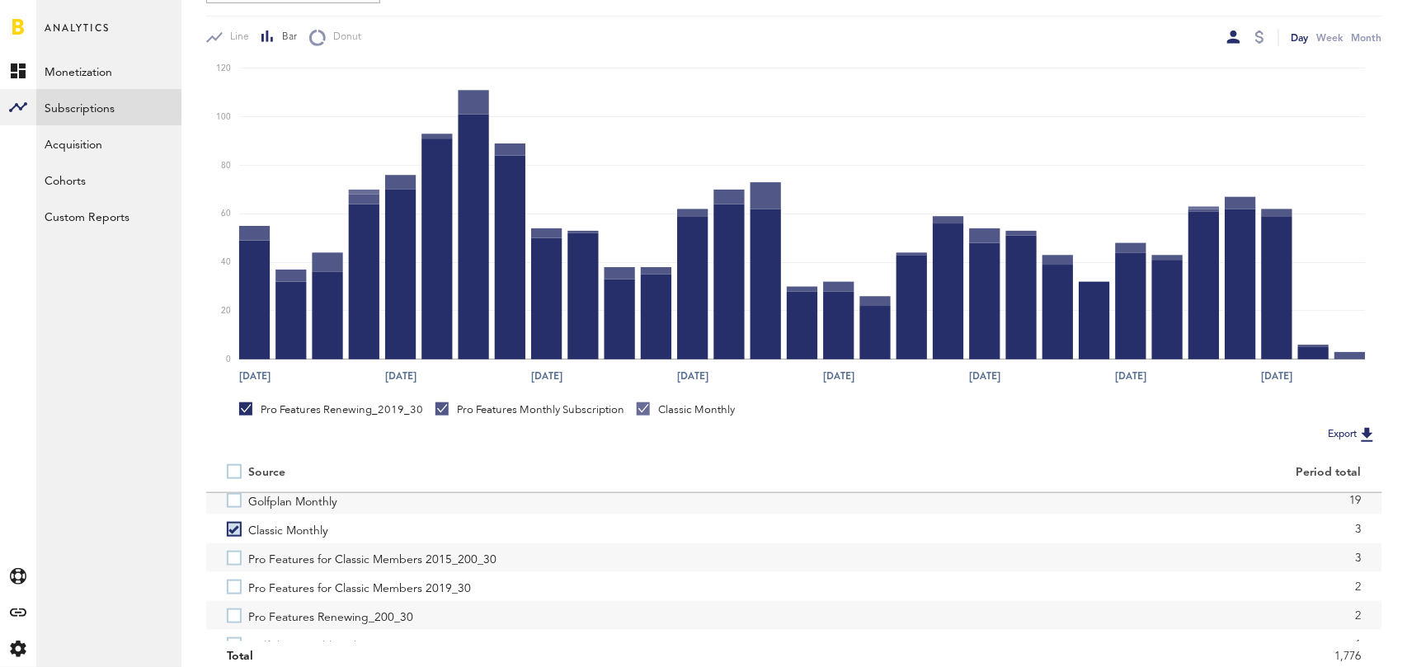
scroll to position [96, 0]
click at [233, 555] on label "Pro Features for Classic Members 2015_200_30" at bounding box center [500, 555] width 547 height 29
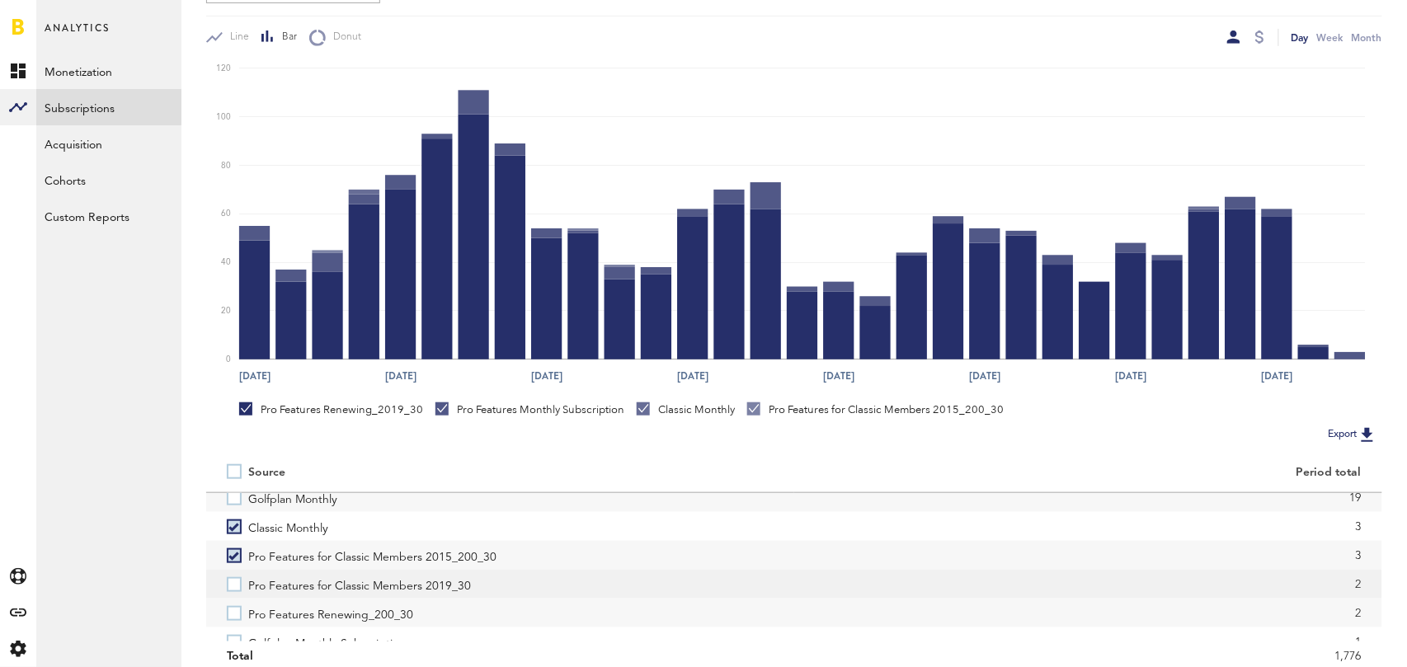
click at [238, 591] on label "Pro Features for Classic Members 2019_30" at bounding box center [500, 584] width 547 height 29
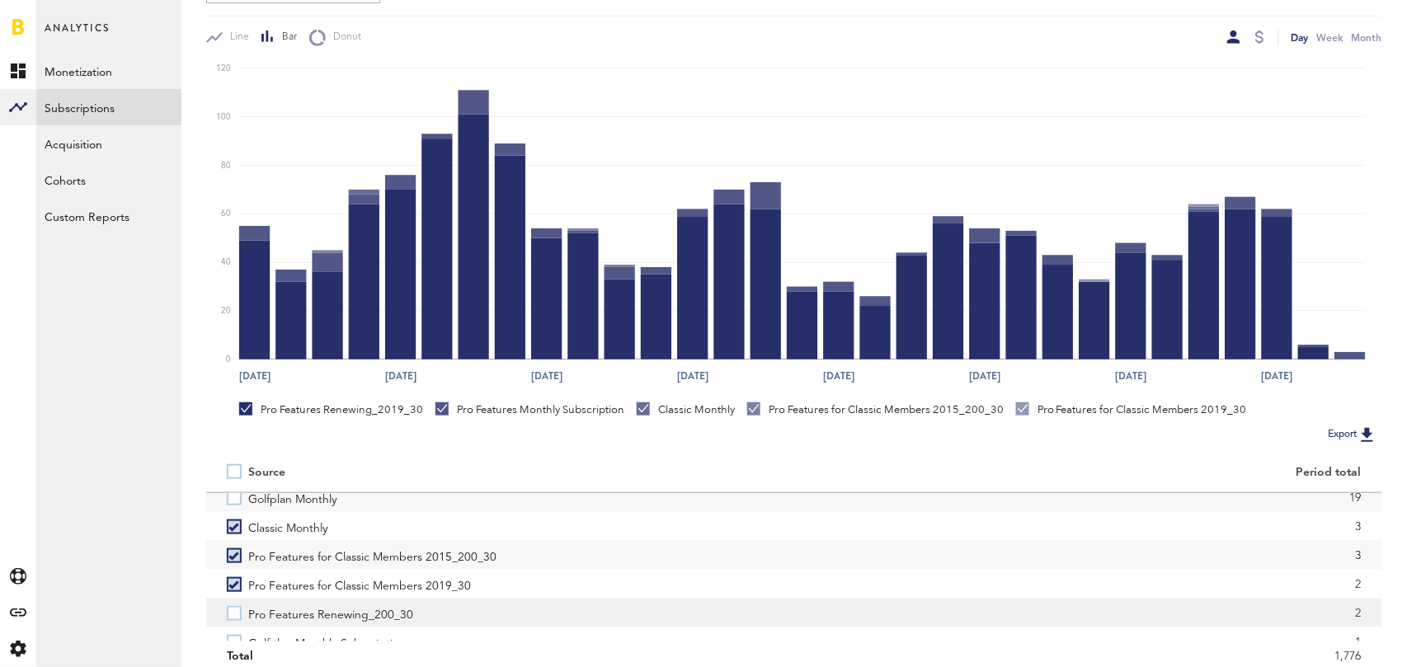
click at [234, 612] on label "Pro Features Renewing_200_30" at bounding box center [500, 613] width 547 height 29
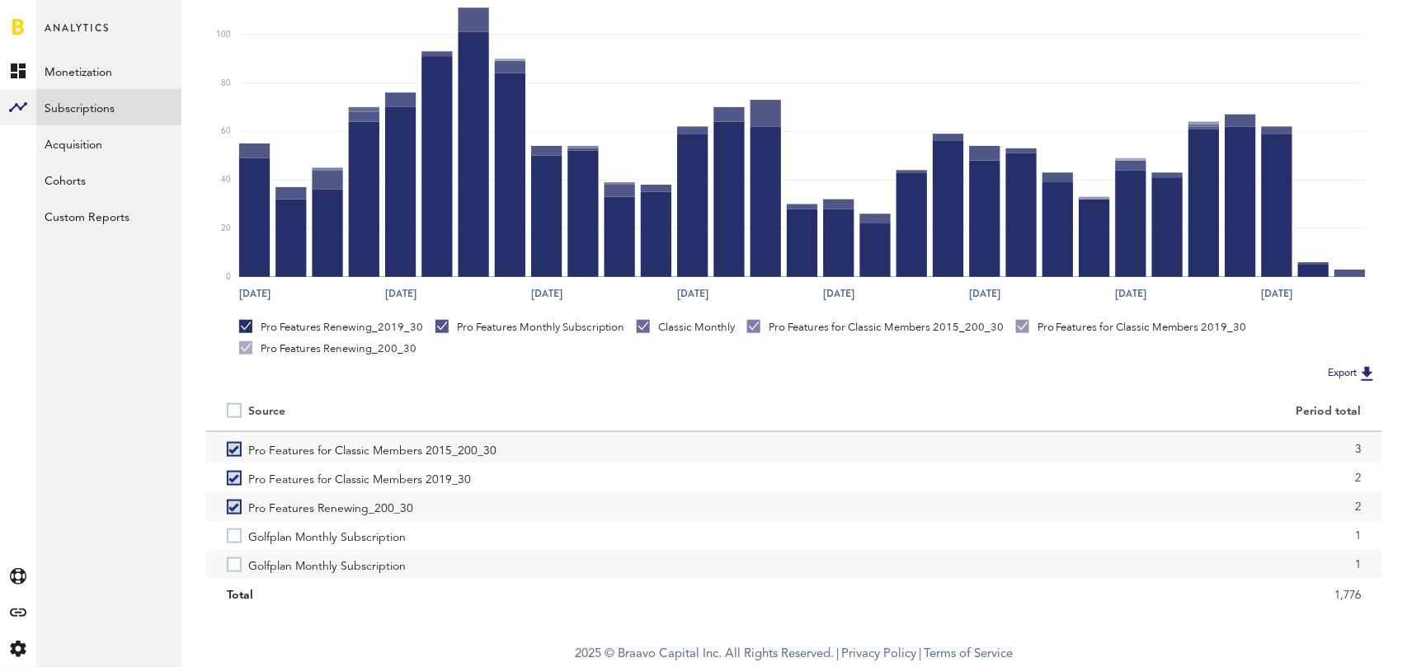
scroll to position [0, 0]
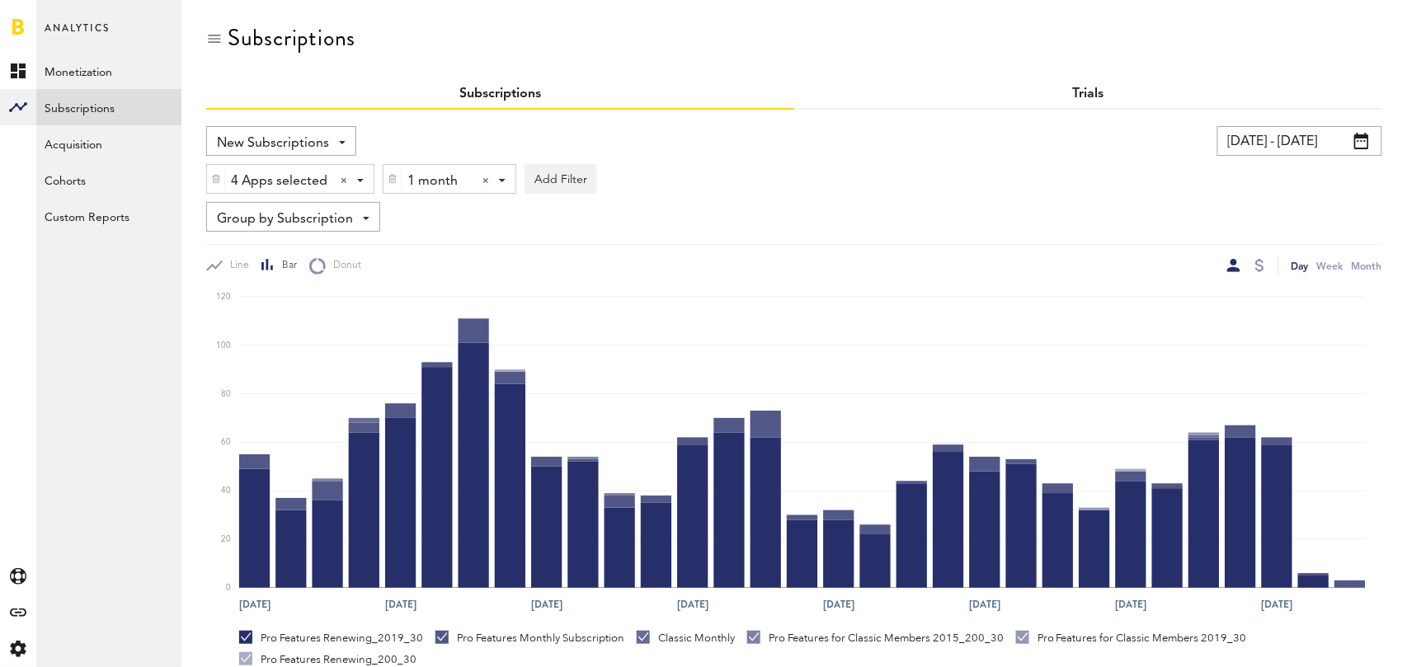
click at [1090, 93] on link "Trials" at bounding box center [1088, 93] width 31 height 13
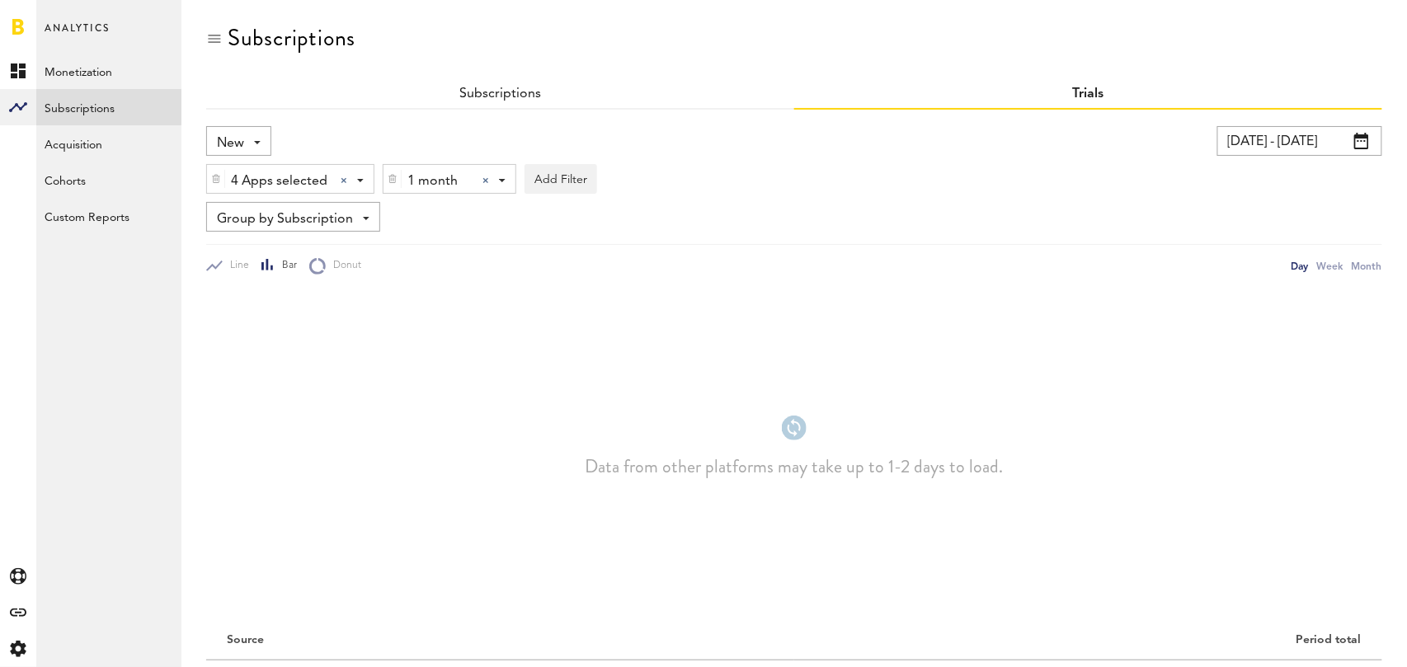
click at [482, 178] on div at bounding box center [485, 180] width 7 height 7
